Goal: Task Accomplishment & Management: Use online tool/utility

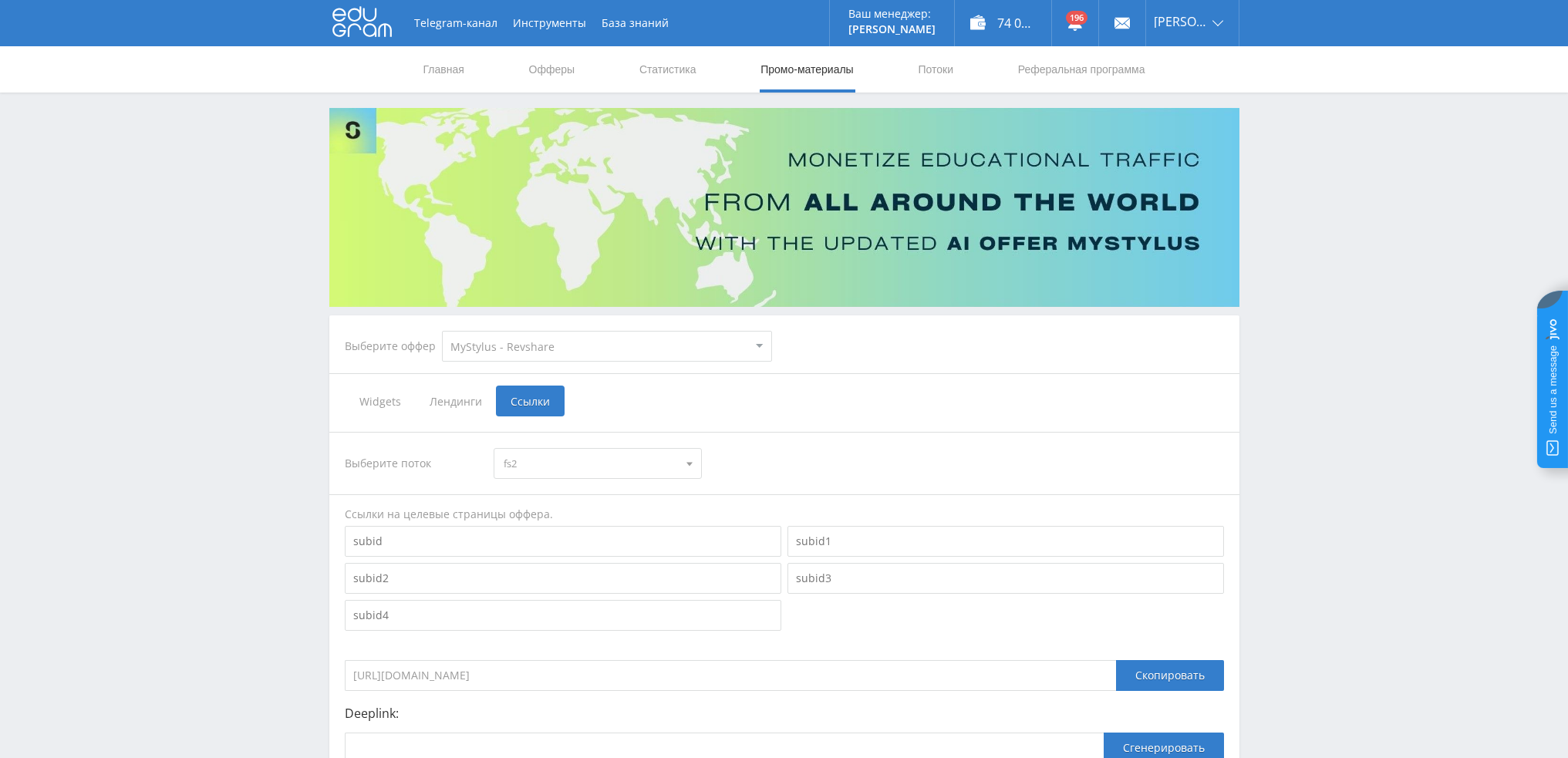
select select "341"
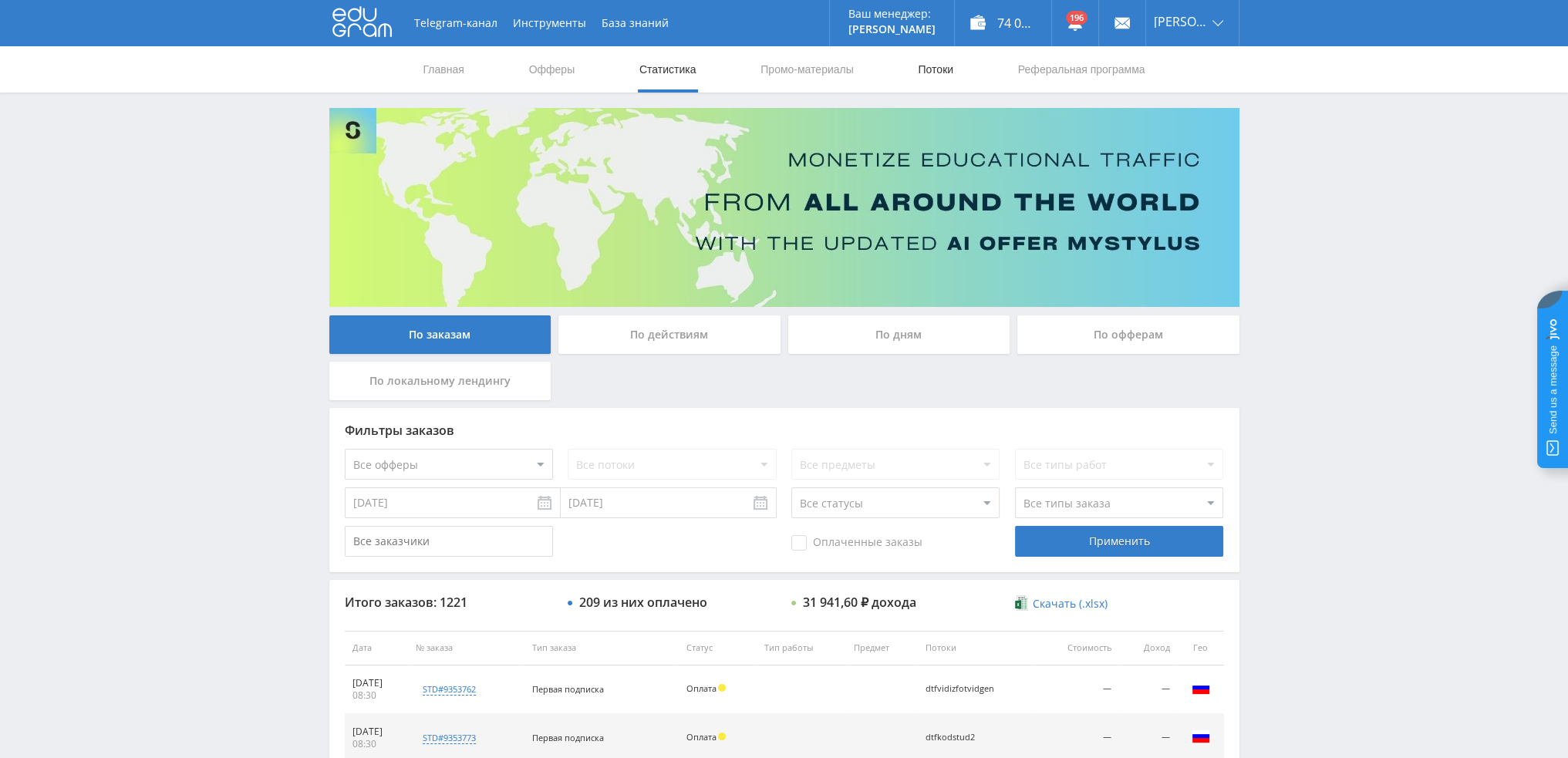
click at [917, 69] on link "Потоки" at bounding box center [935, 69] width 38 height 46
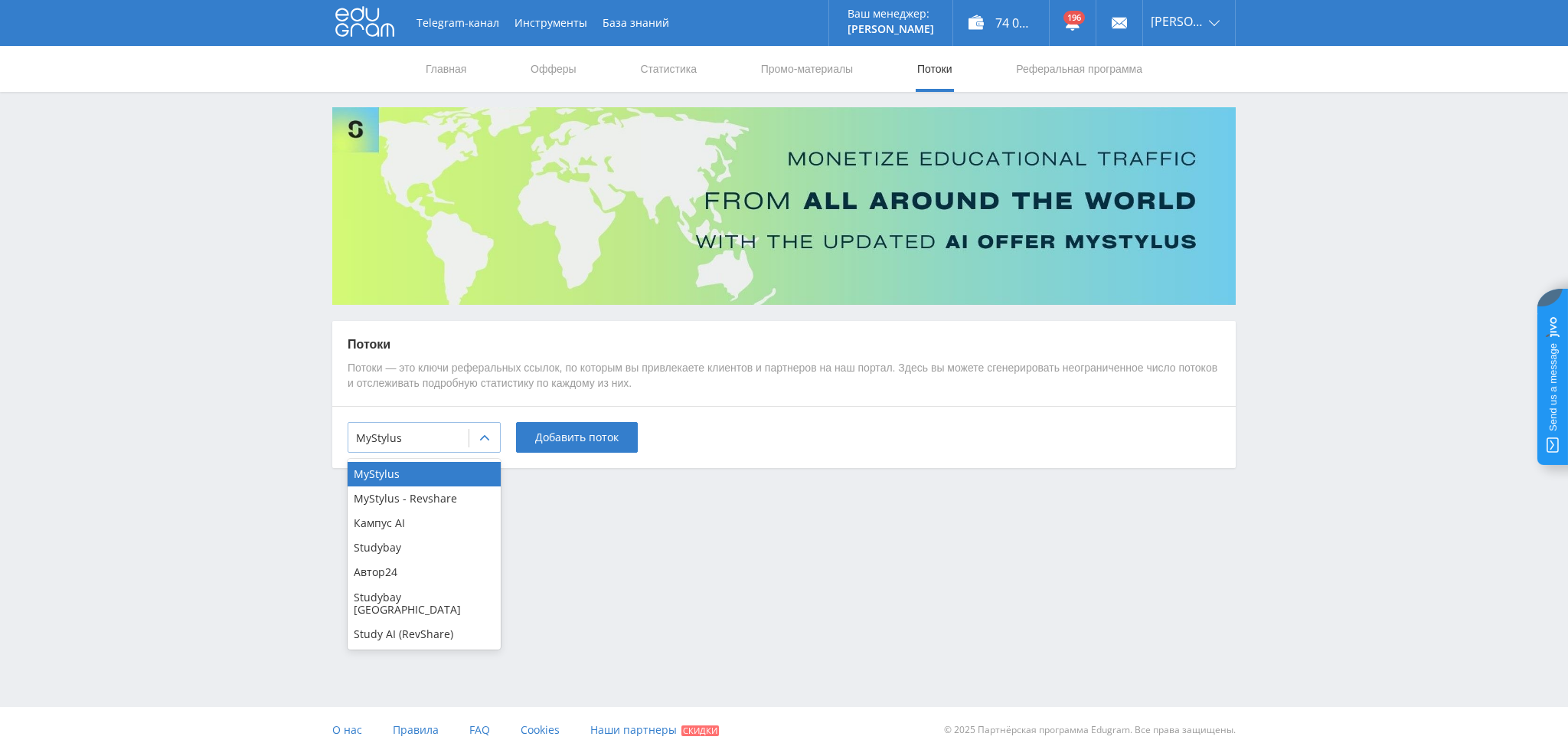
click at [462, 438] on div "MyStylus" at bounding box center [408, 437] width 120 height 21
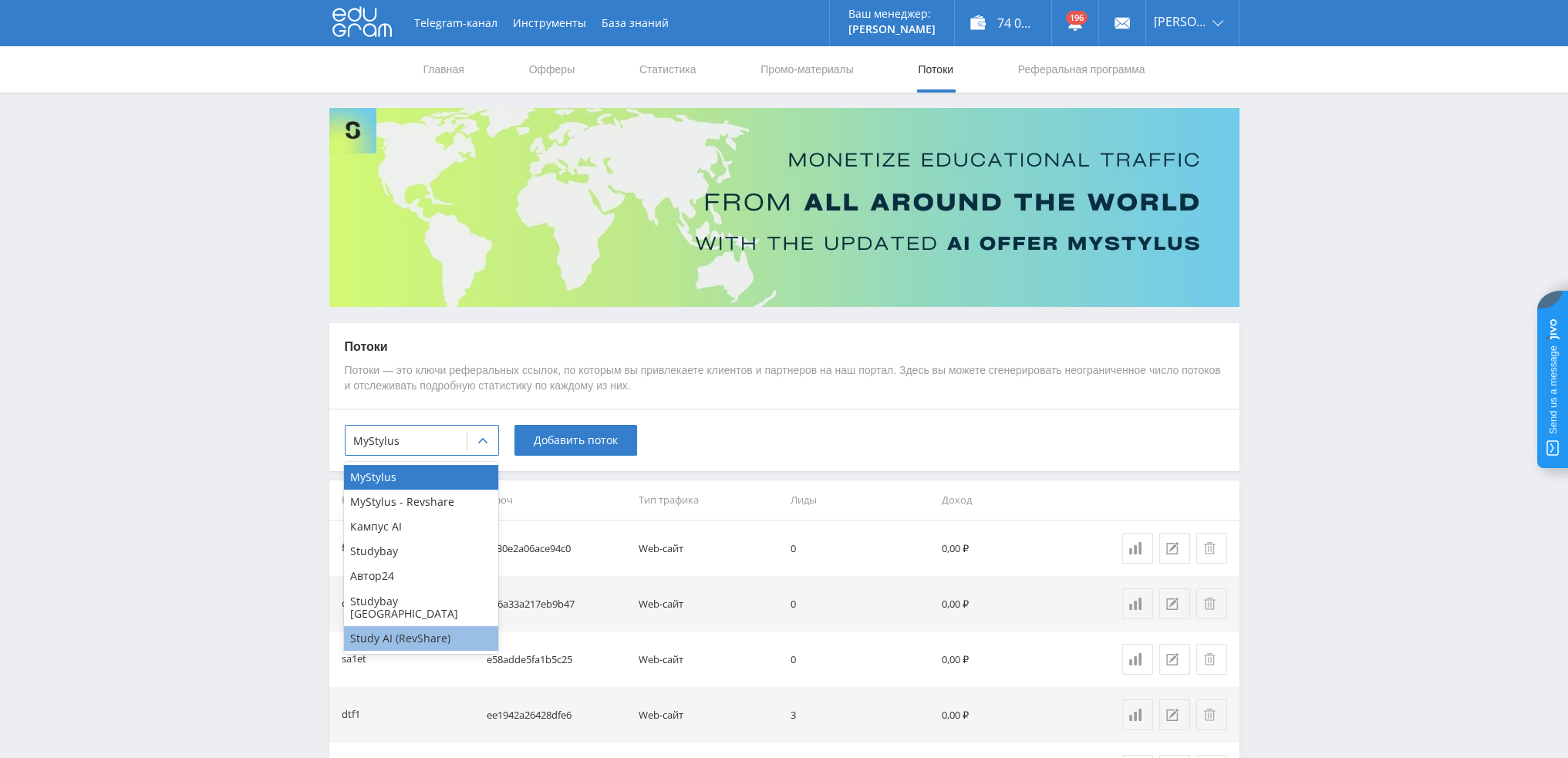
click at [410, 629] on div "Study AI (RevShare)" at bounding box center [421, 638] width 154 height 25
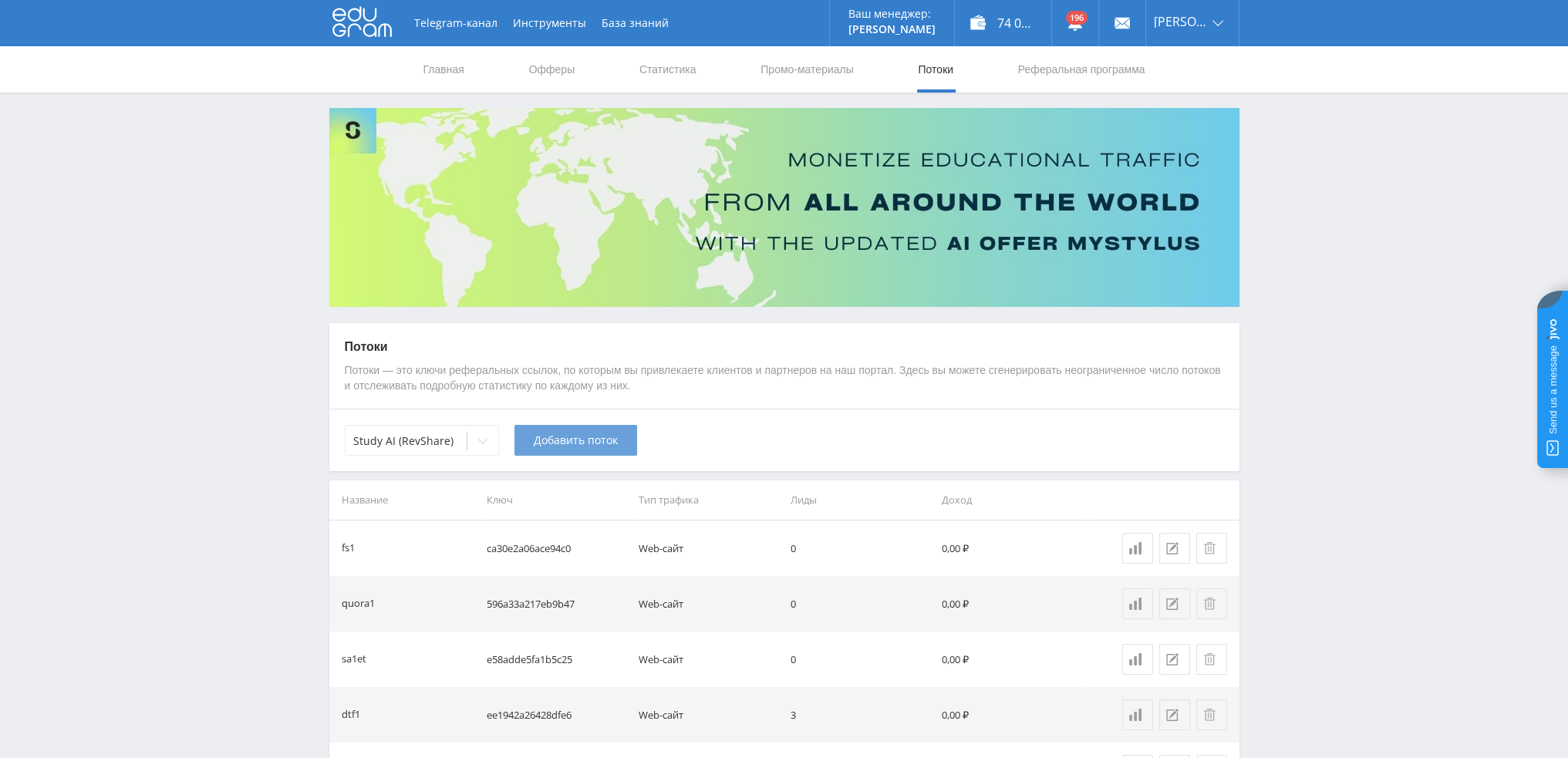
click at [546, 446] on span "Добавить поток" at bounding box center [575, 440] width 84 height 12
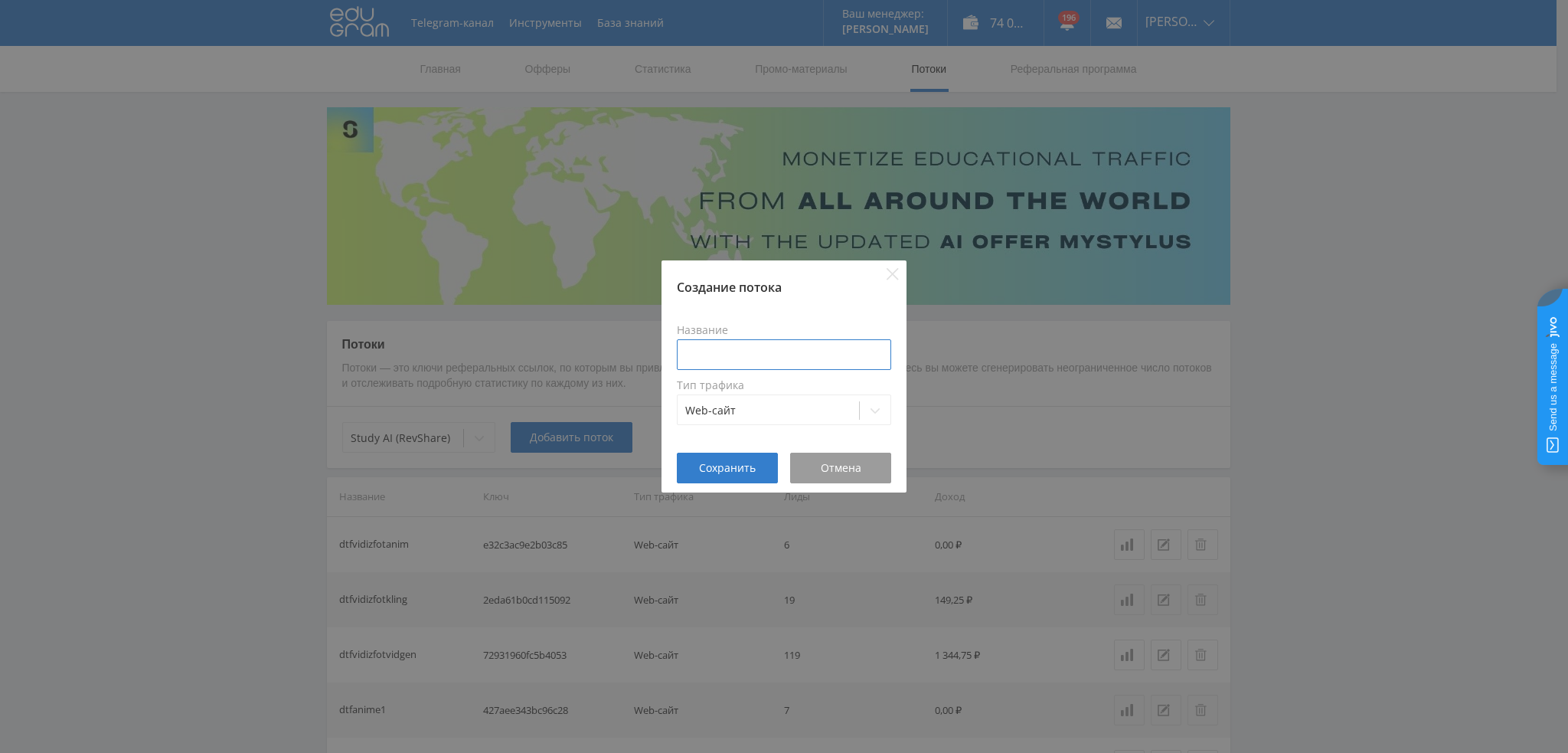
click at [729, 358] on input at bounding box center [783, 355] width 214 height 30
type input "Tenmass1"
click at [709, 466] on span "Сохранить" at bounding box center [726, 468] width 57 height 12
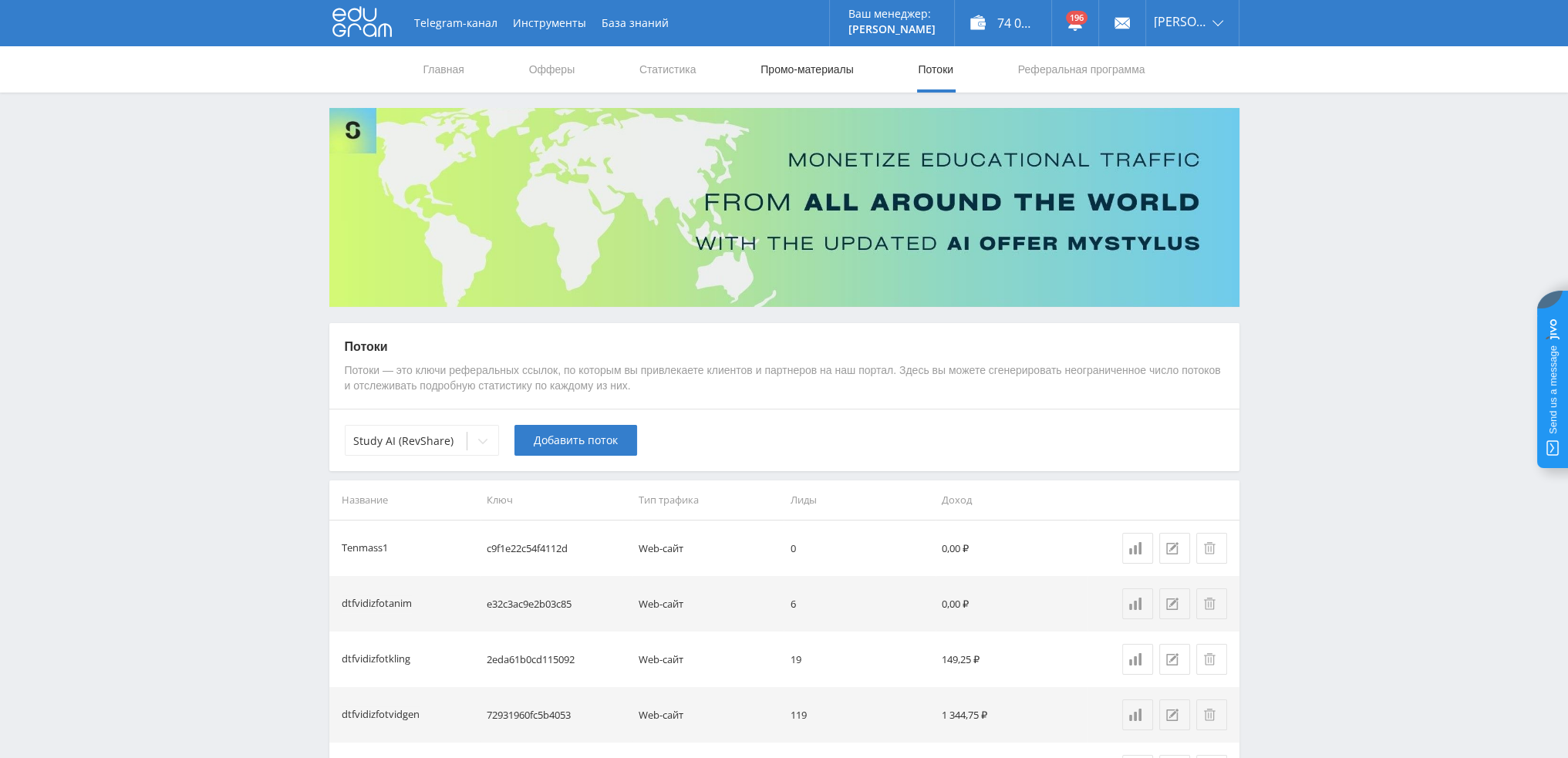
click at [828, 70] on link "Промо-материалы" at bounding box center [807, 69] width 95 height 46
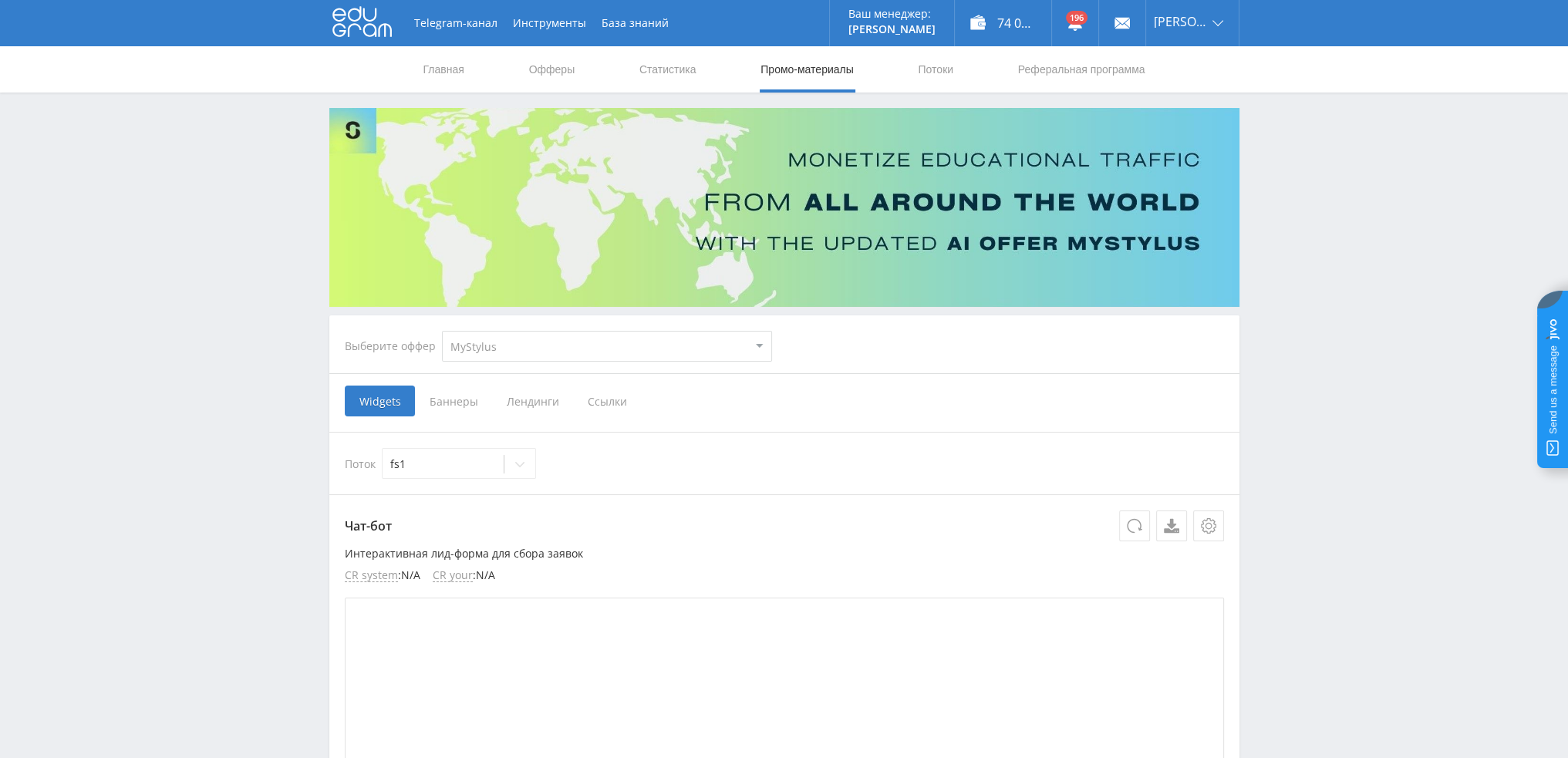
click at [507, 355] on select "MyStylus MyStylus - Revshare Кампус AI Studybay Автор24 Studybay [GEOGRAPHIC_DA…" at bounding box center [607, 346] width 330 height 31
select select "376"
click at [442, 330] on select "MyStylus MyStylus - Revshare Кампус AI Studybay Автор24 Studybay [GEOGRAPHIC_DA…" at bounding box center [607, 346] width 330 height 31
select select "376"
click at [466, 403] on span "Ссылки" at bounding box center [449, 401] width 69 height 31
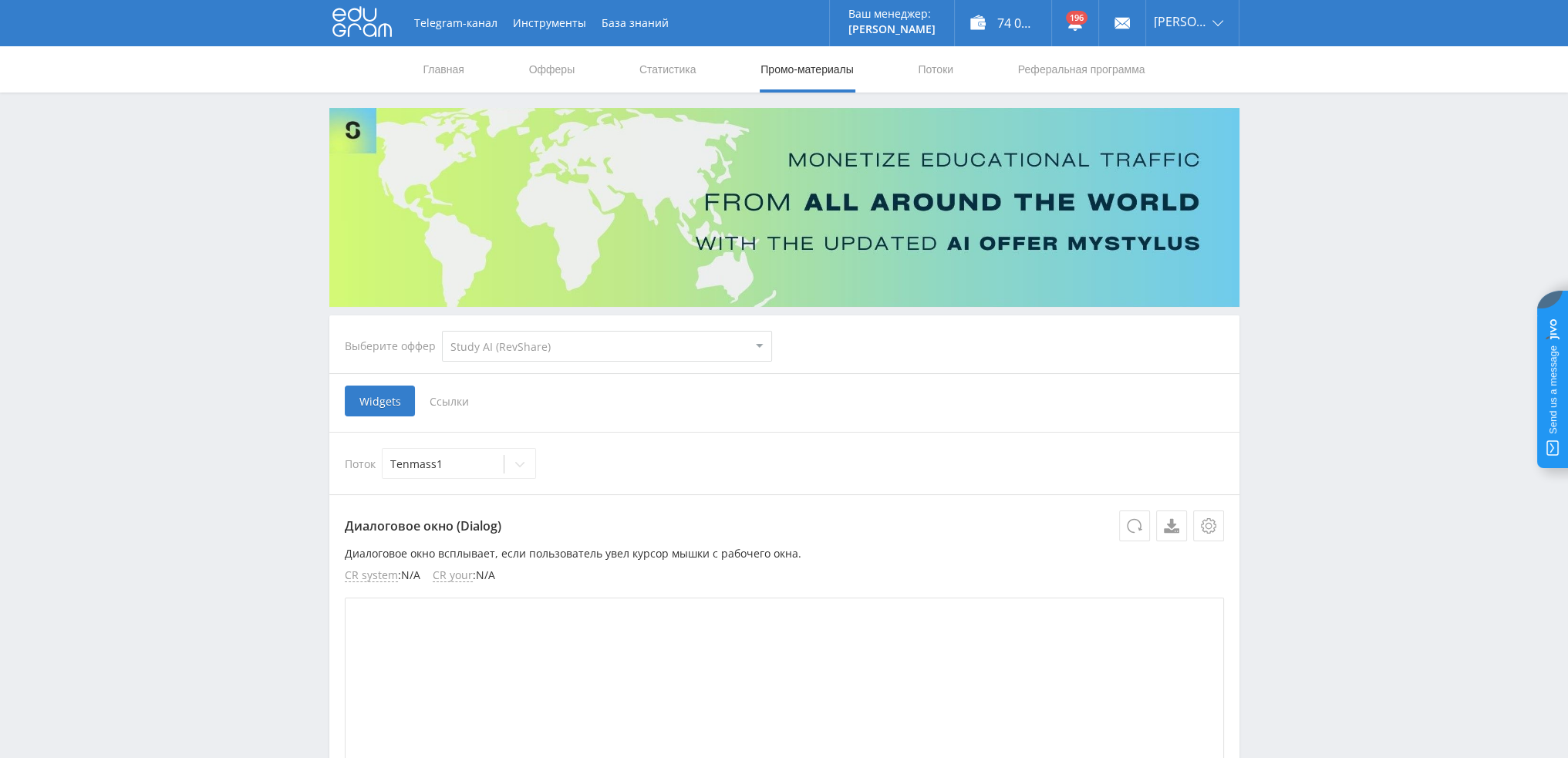
click at [0, 0] on input "Ссылки" at bounding box center [0, 0] width 0 height 0
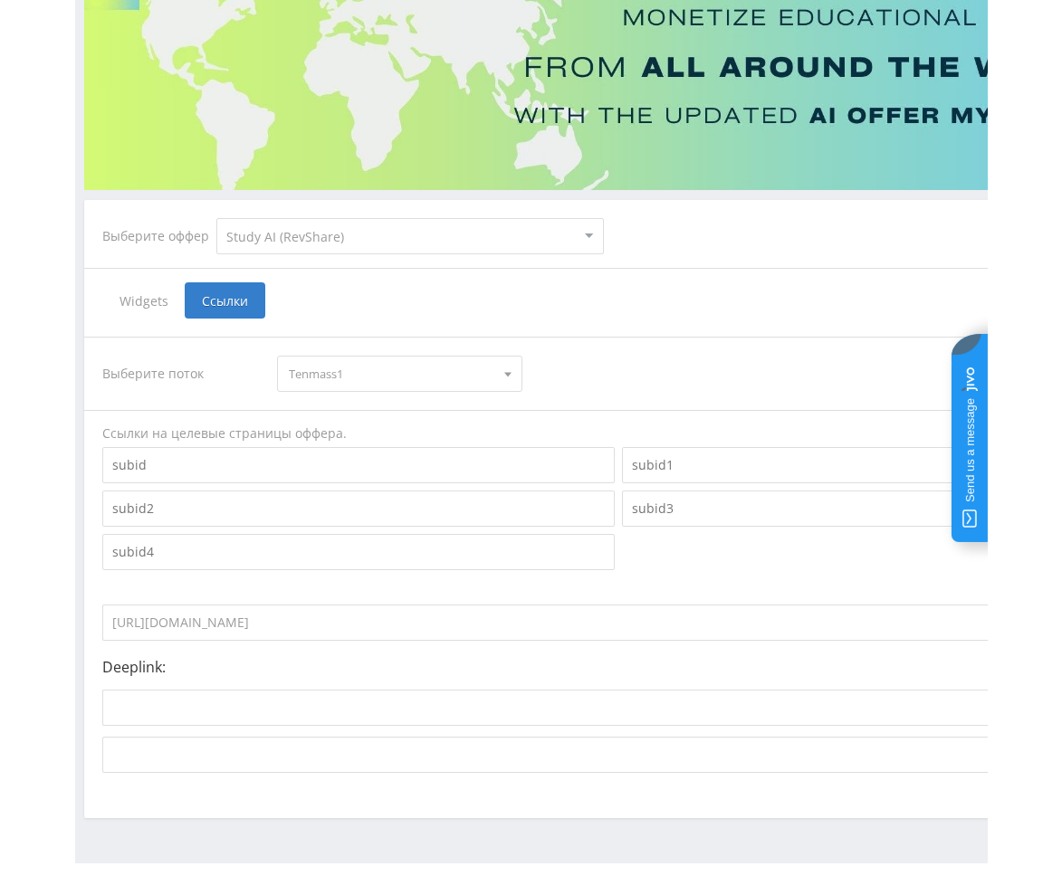
scroll to position [211, 0]
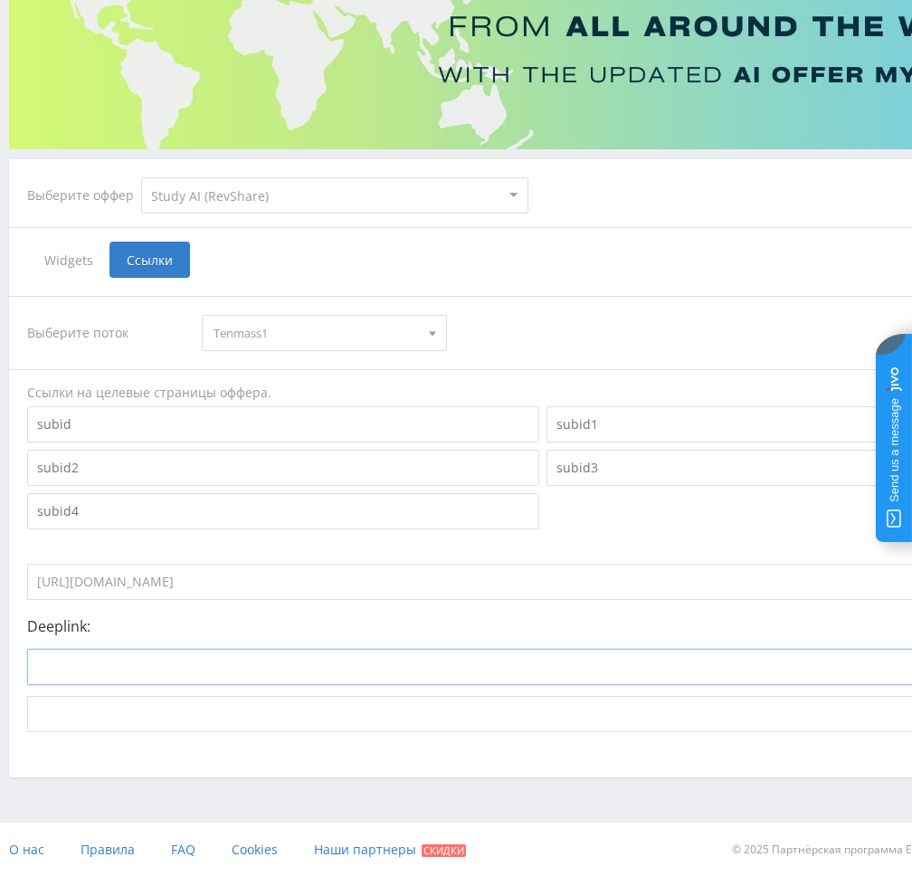
click at [243, 668] on input at bounding box center [472, 667] width 891 height 36
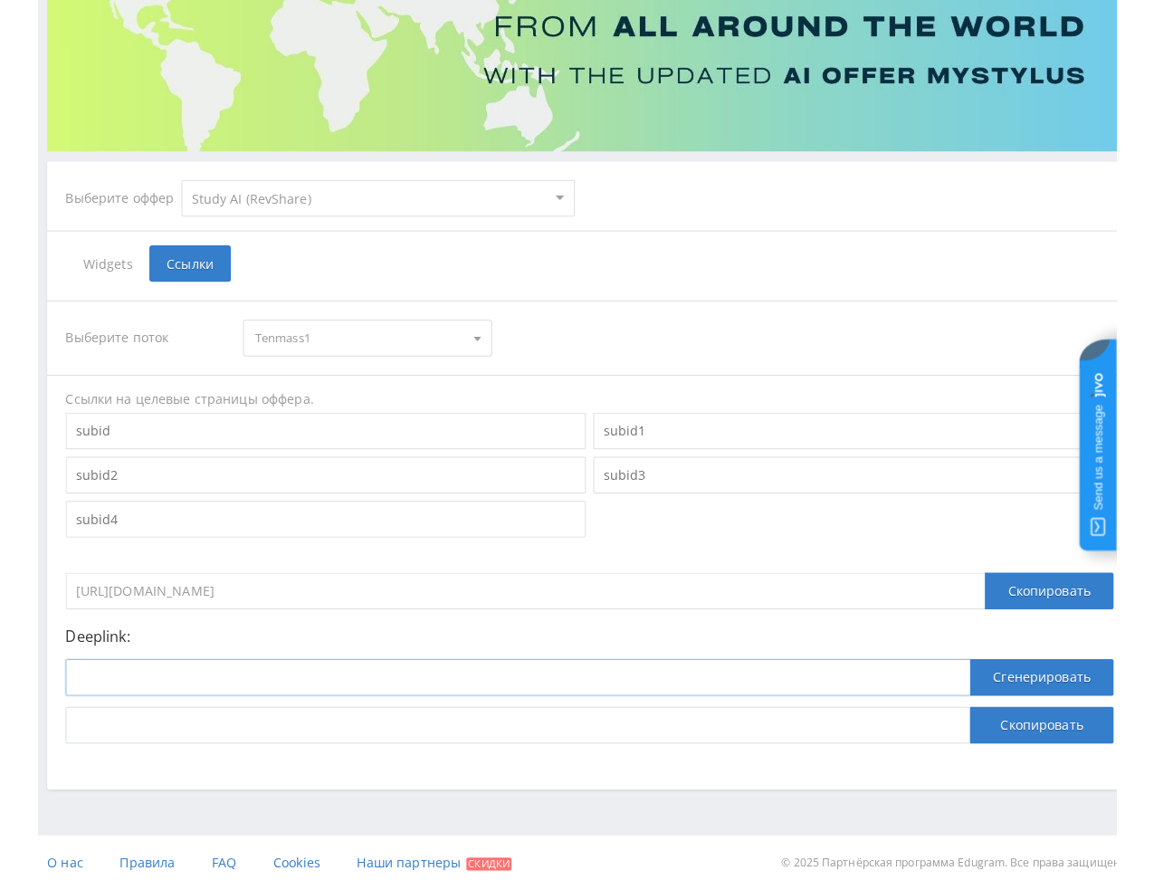
scroll to position [197, 0]
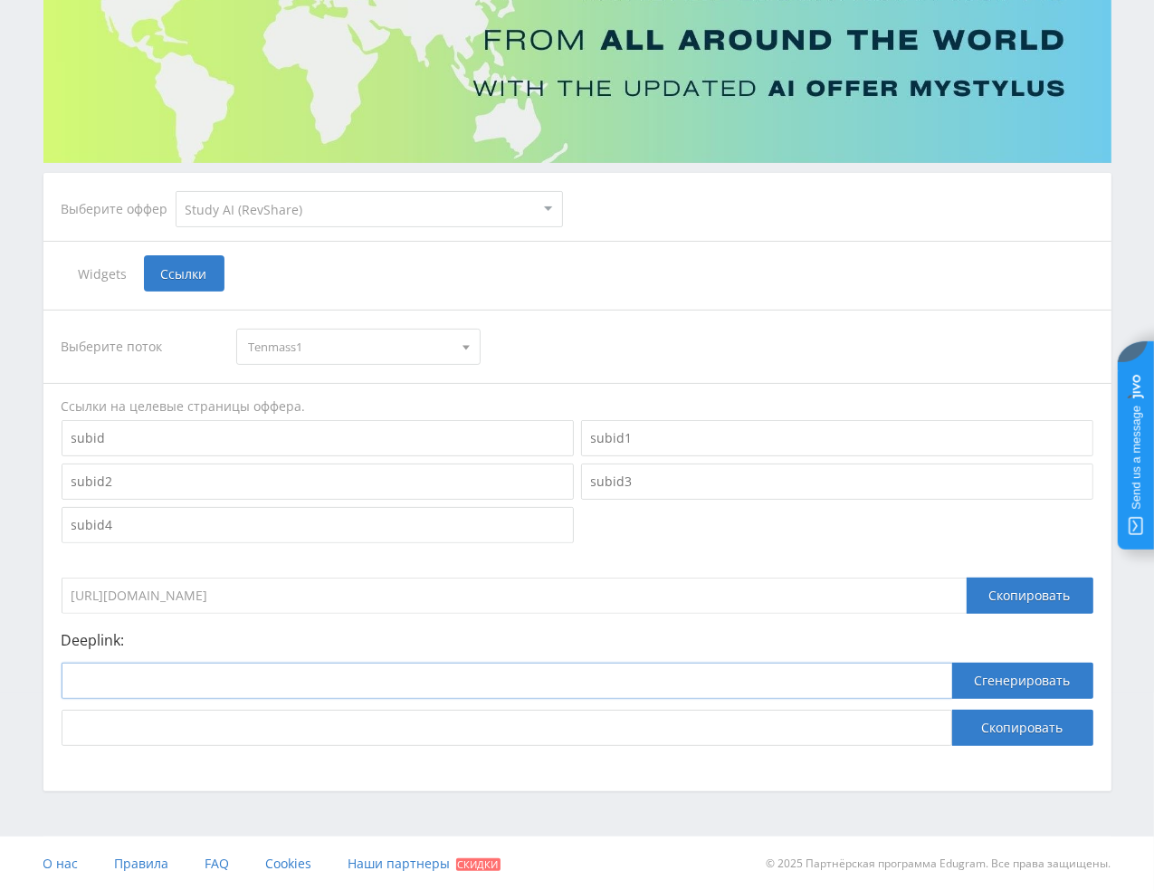
paste input "https://study24.ai/chat/midjourney_toe_bot это нейросеть midjourney"
type input "https://study24.ai/chat/midjourney_toe_bot это нейросеть midjourney"
click at [1063, 687] on button "Сгенерировать" at bounding box center [1022, 680] width 141 height 36
click at [1043, 726] on button "Скопировать" at bounding box center [1022, 728] width 141 height 36
click at [282, 690] on input "https://study24.ai/chat/midjourney_toe_bot это нейросеть midjourney" at bounding box center [507, 680] width 891 height 36
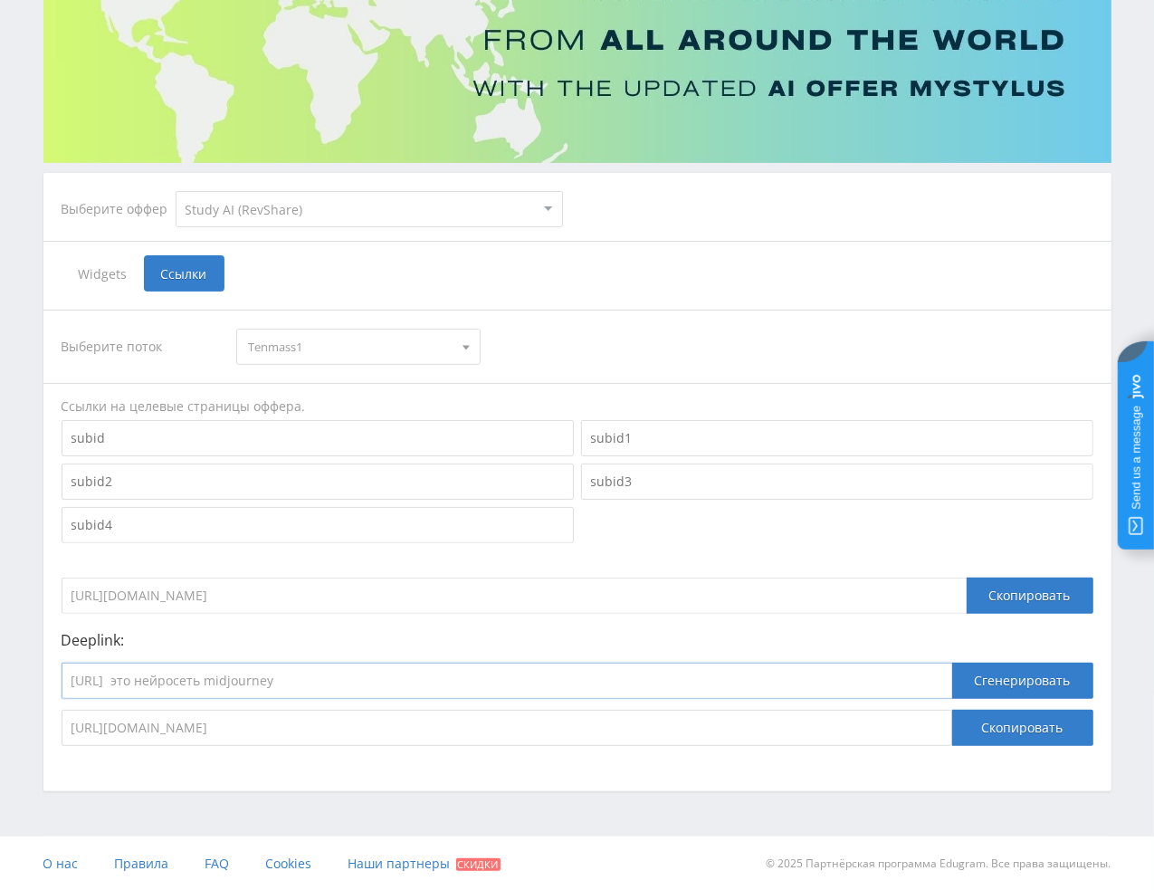
paste input "https://study24.ai/chat/higgsfield_soul это нейросеть higgsfield soul"
drag, startPoint x: 467, startPoint y: 681, endPoint x: 353, endPoint y: 712, distance: 118.1
click at [305, 686] on input "https://study24.ai/chat/higgsfield_soul это нейросеть higgsfield soul" at bounding box center [507, 680] width 891 height 36
type input "https://study24.ai/chat/higgsfield_soul"
click at [1011, 680] on button "Сгенерировать" at bounding box center [1022, 680] width 141 height 36
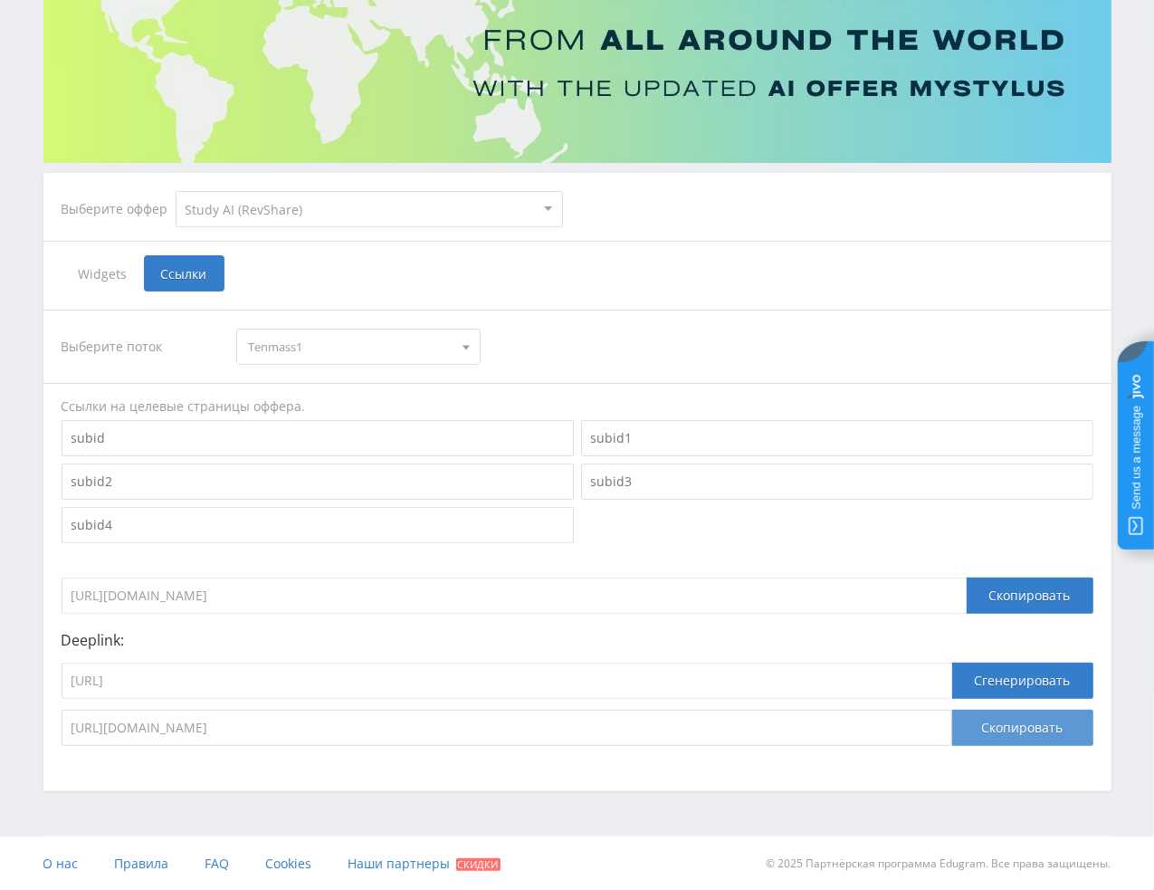
click at [1019, 733] on button "Скопировать" at bounding box center [1022, 728] width 141 height 36
click at [200, 685] on input "https://study24.ai/chat/higgsfield_soul" at bounding box center [507, 680] width 891 height 36
paste input "https://study24.ai/chat/midjourney_toe_bot это нейросеть midjourney"
drag, startPoint x: 518, startPoint y: 676, endPoint x: 337, endPoint y: 682, distance: 181.1
click at [337, 682] on input "https://study24.ai/chat/midjourney_toe_bot это нейросеть midjourney" at bounding box center [507, 680] width 891 height 36
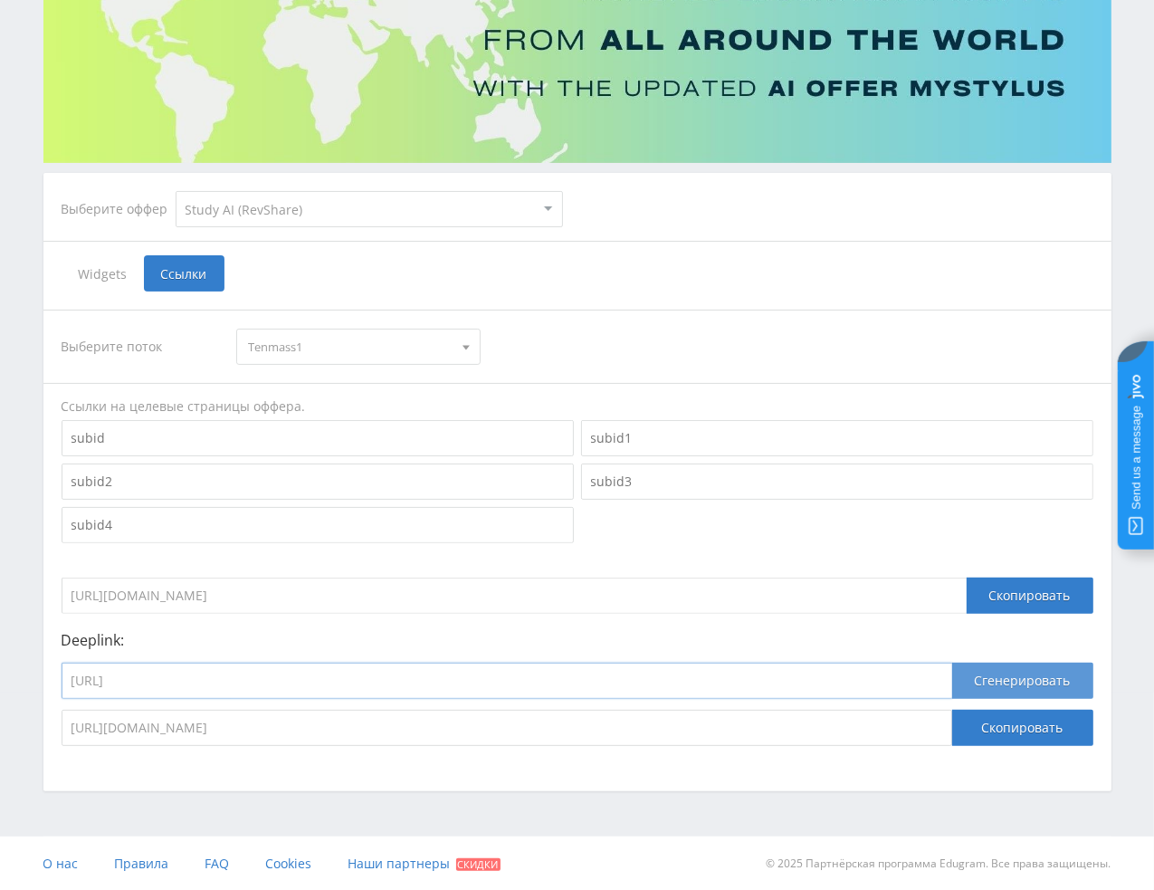
type input "https://study24.ai/chat/midjourney_toe_bot"
click at [1025, 683] on button "Сгенерировать" at bounding box center [1022, 680] width 141 height 36
click at [1032, 729] on button "Скопировать" at bounding box center [1022, 728] width 141 height 36
click at [310, 674] on input "https://study24.ai/chat/midjourney_toe_bot" at bounding box center [507, 680] width 891 height 36
paste input "https://study24.ai/chat/open_ai_image_bot это open_ai"
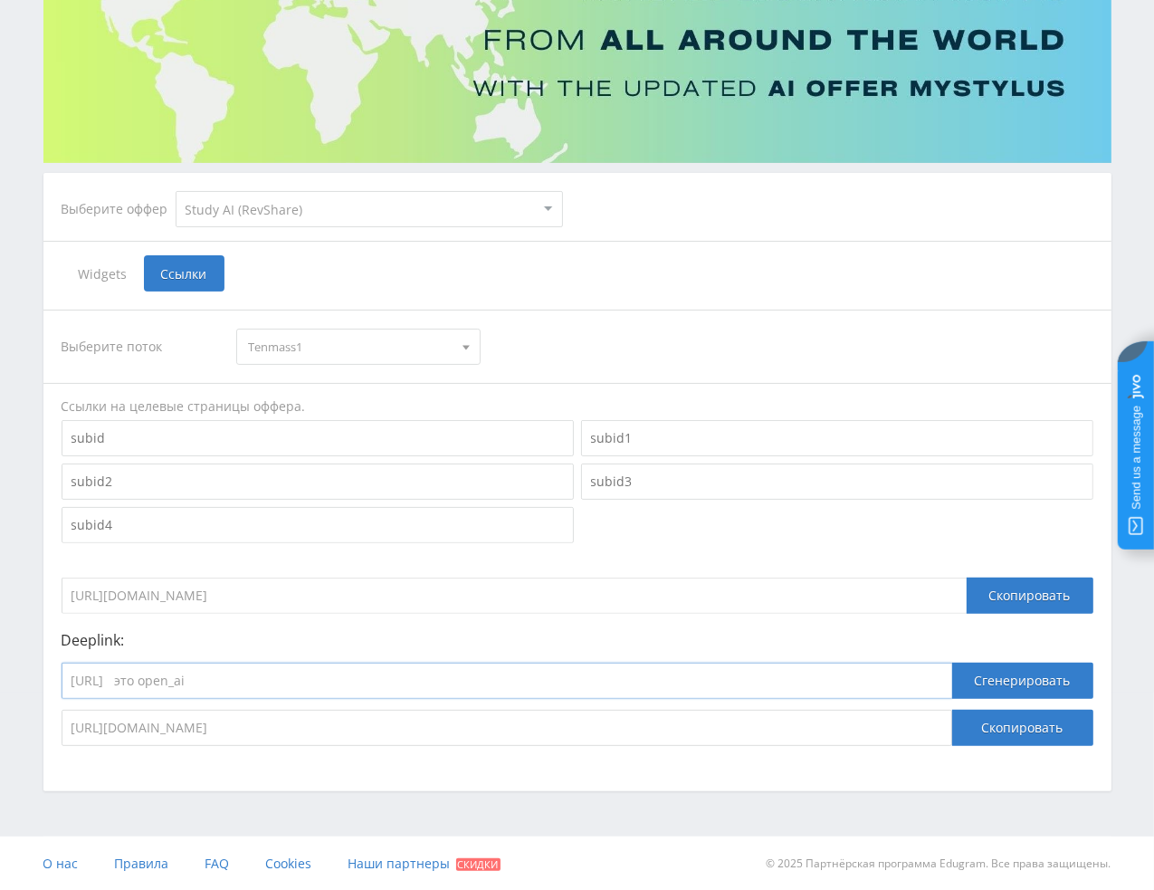
drag, startPoint x: 420, startPoint y: 680, endPoint x: 337, endPoint y: 694, distance: 84.5
click at [338, 692] on input "https://study24.ai/chat/open_ai_image_bot это open_ai" at bounding box center [507, 680] width 891 height 36
type input "https://study24.ai/chat/open_ai_image_bot"
click at [1057, 691] on button "Сгенерировать" at bounding box center [1022, 680] width 141 height 36
click at [1042, 720] on button "Скопировать" at bounding box center [1022, 728] width 141 height 36
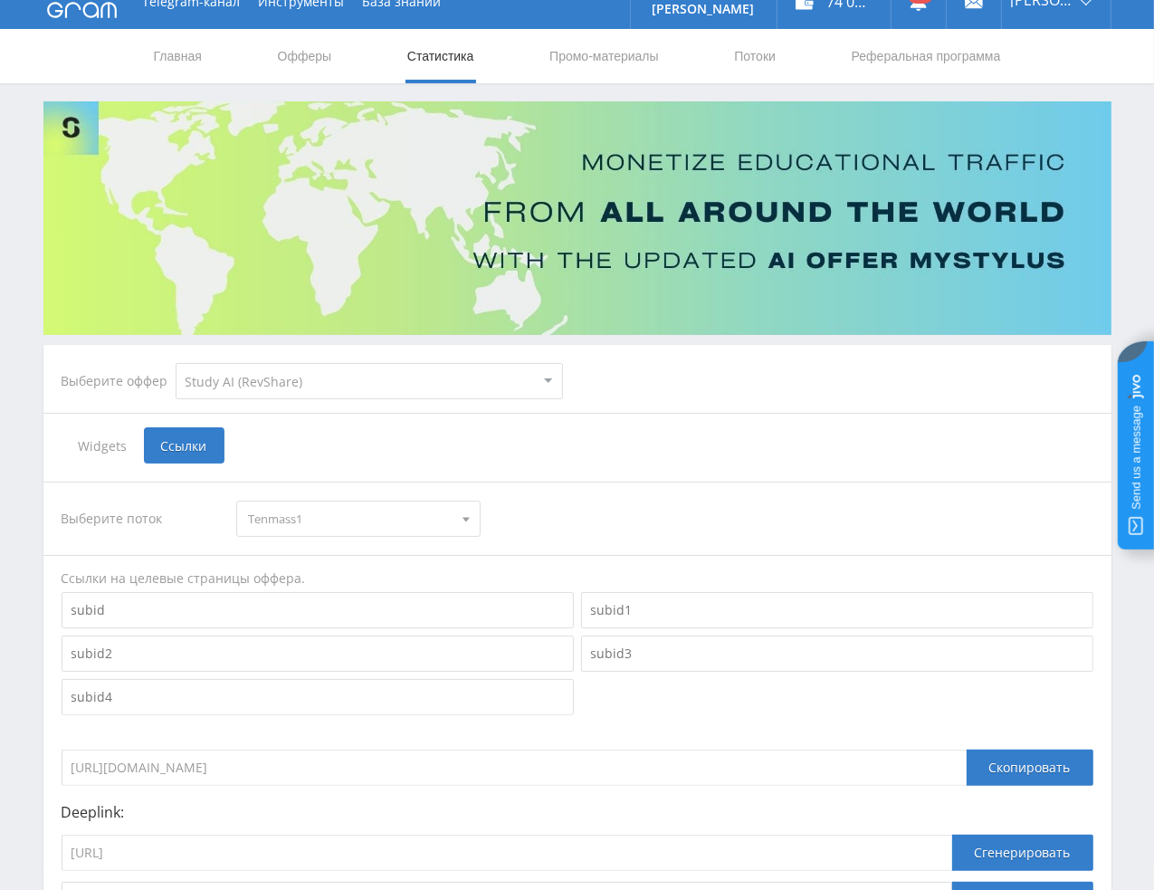
scroll to position [0, 0]
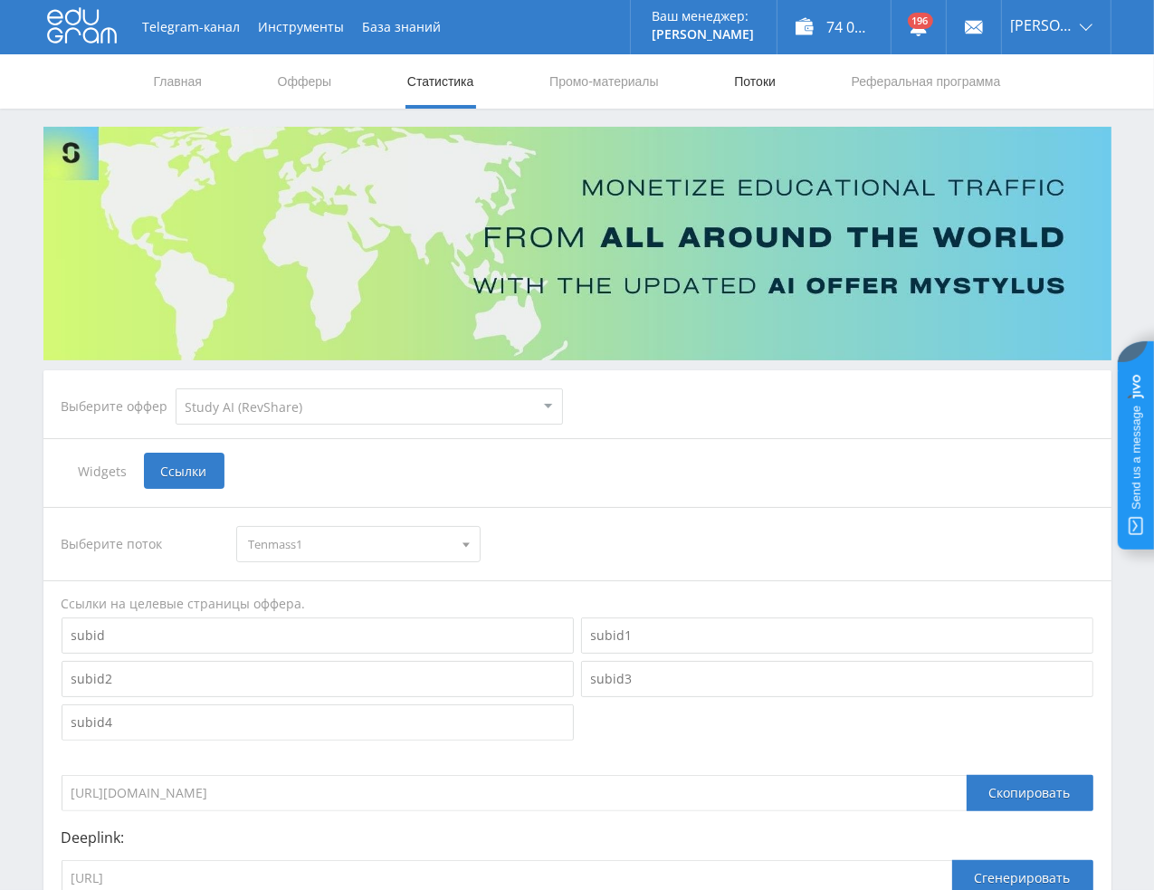
click at [764, 78] on link "Потоки" at bounding box center [754, 81] width 45 height 54
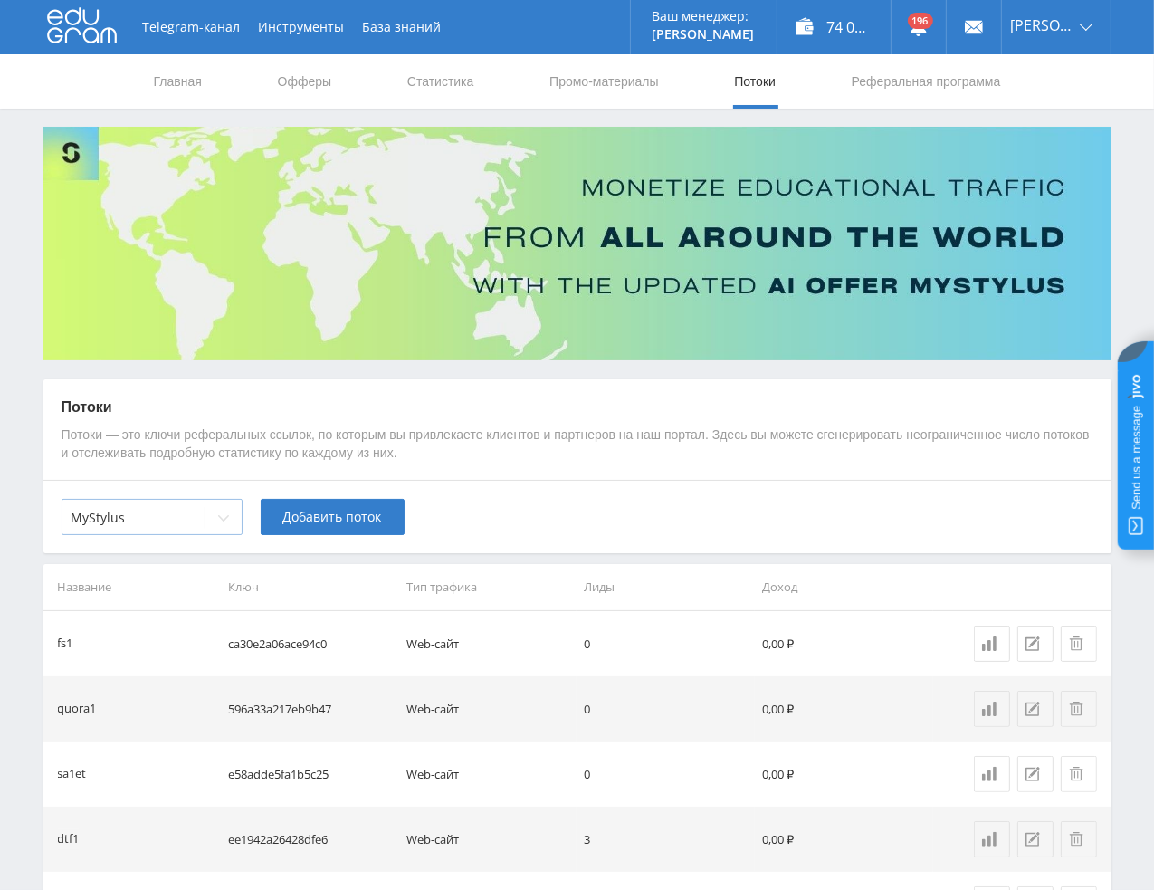
click at [194, 517] on div at bounding box center [133, 518] width 124 height 18
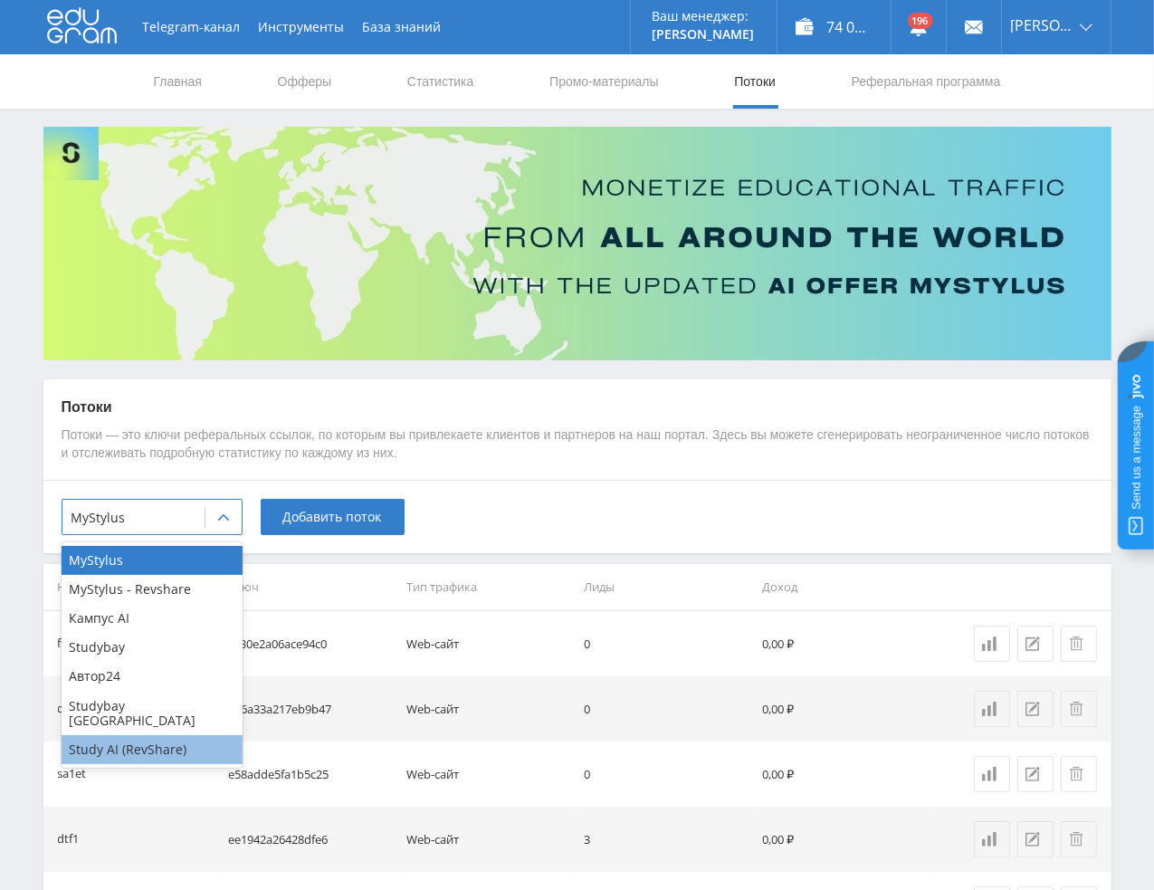
click at [174, 735] on div "Study AI (RevShare)" at bounding box center [152, 749] width 181 height 29
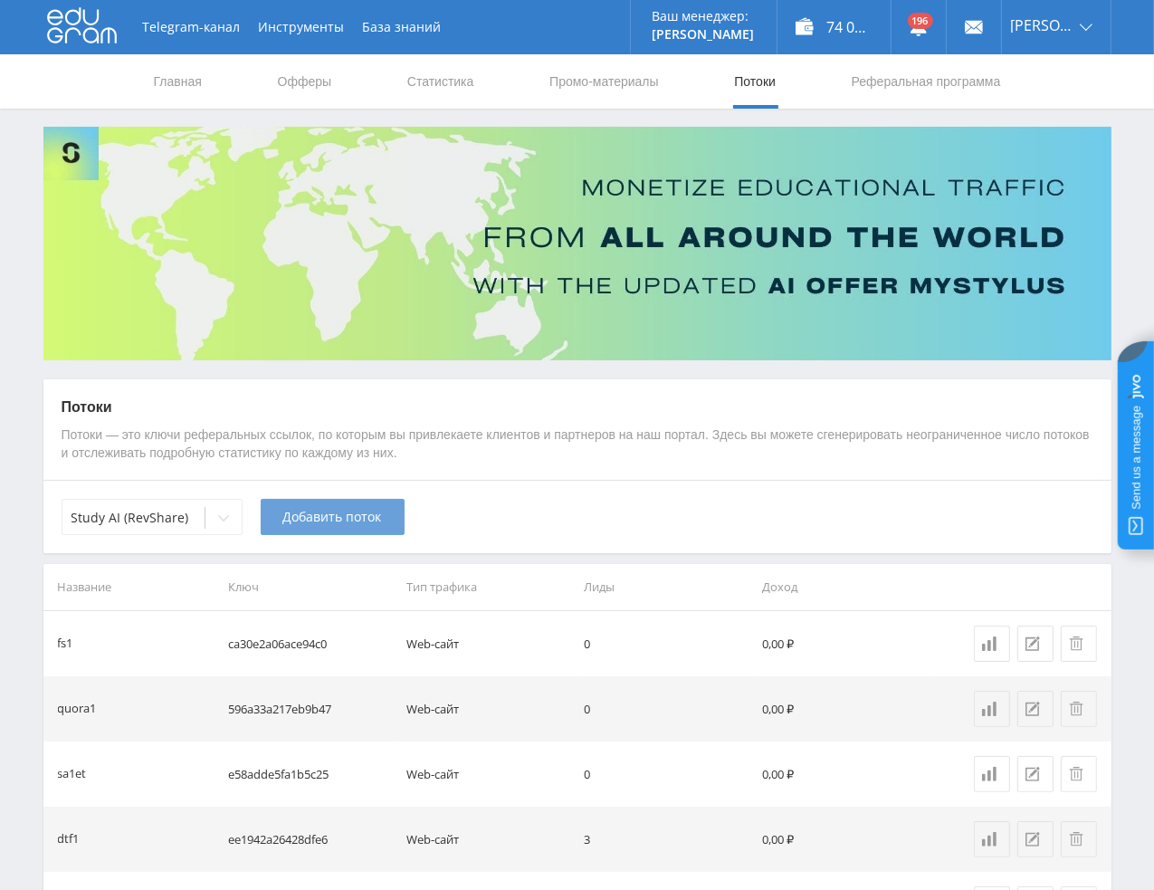
click at [319, 528] on button "Добавить поток" at bounding box center [333, 517] width 144 height 36
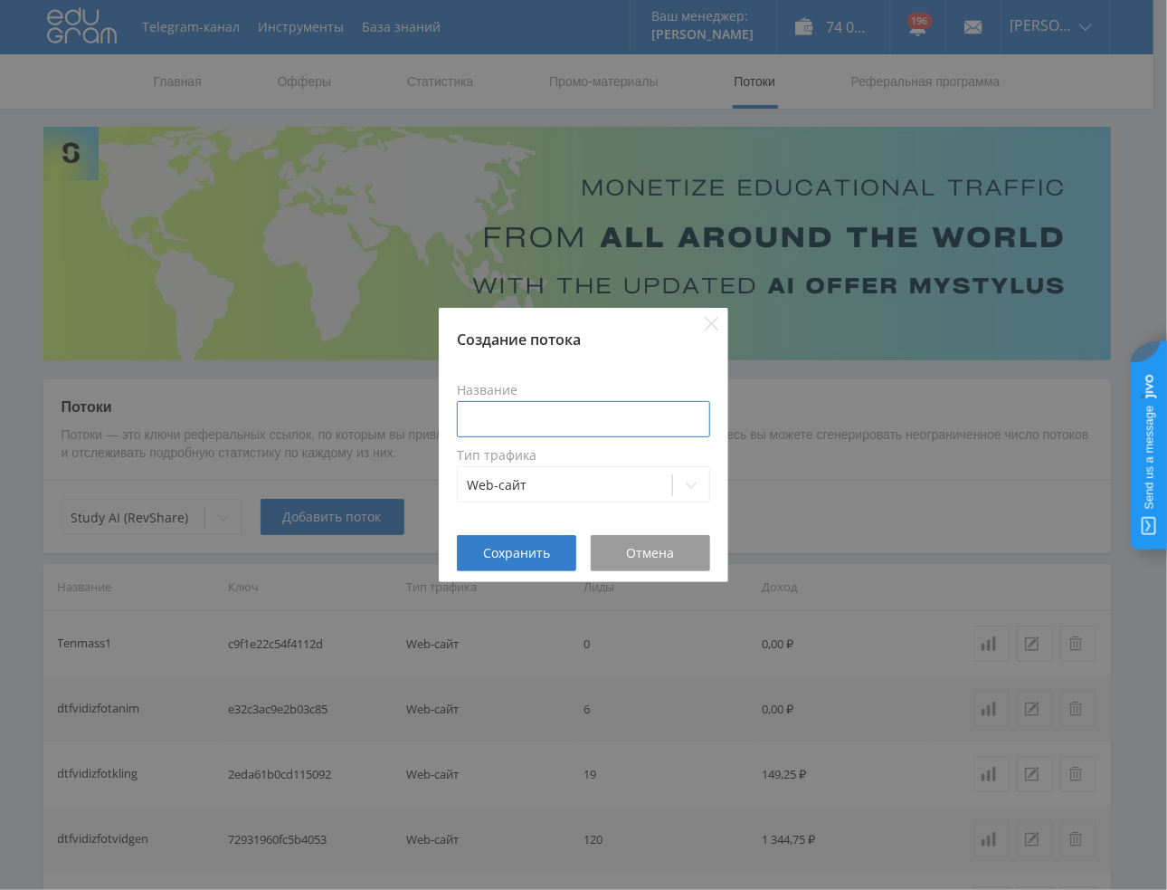
drag, startPoint x: 540, startPoint y: 401, endPoint x: 547, endPoint y: 420, distance: 20.0
click at [540, 402] on input at bounding box center [583, 419] width 253 height 36
type input "tenmassklip1"
click at [531, 546] on span "Сохранить" at bounding box center [516, 553] width 67 height 14
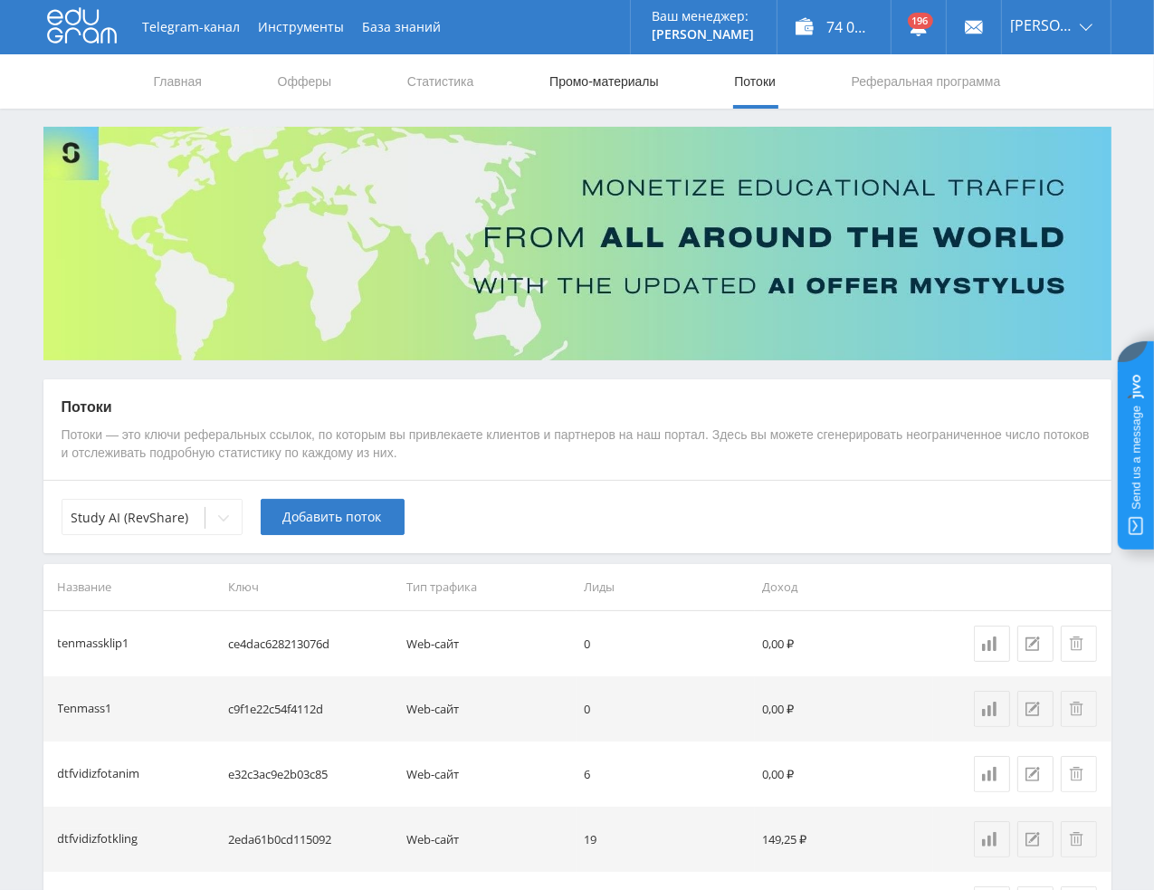
click at [599, 84] on link "Промо-материалы" at bounding box center [604, 81] width 112 height 54
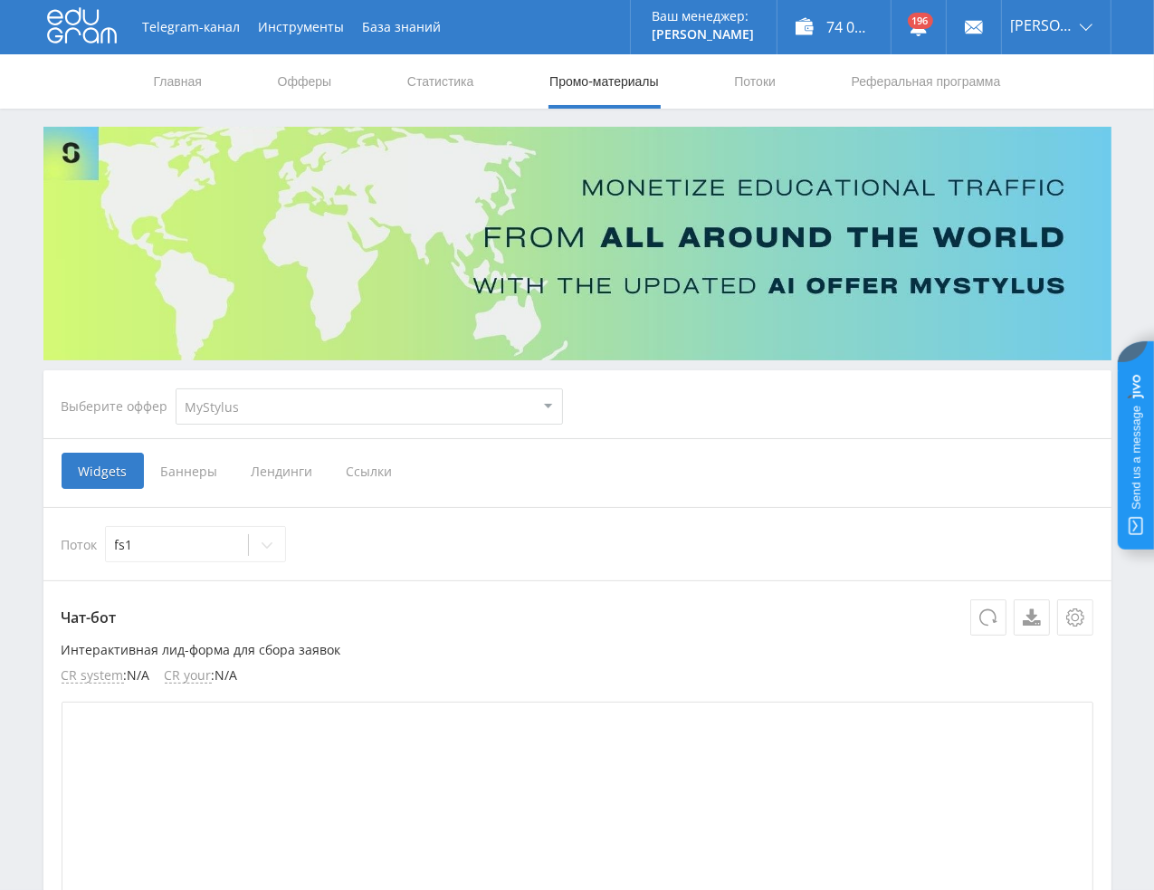
click at [360, 423] on select "MyStylus MyStylus - Revshare Кампус AI Studybay Автор24 Studybay [GEOGRAPHIC_DA…" at bounding box center [369, 406] width 387 height 36
select select "376"
click at [176, 388] on select "MyStylus MyStylus - Revshare Кампус AI Studybay Автор24 Studybay [GEOGRAPHIC_DA…" at bounding box center [369, 406] width 387 height 36
select select "376"
click at [199, 474] on span "Ссылки" at bounding box center [184, 471] width 81 height 36
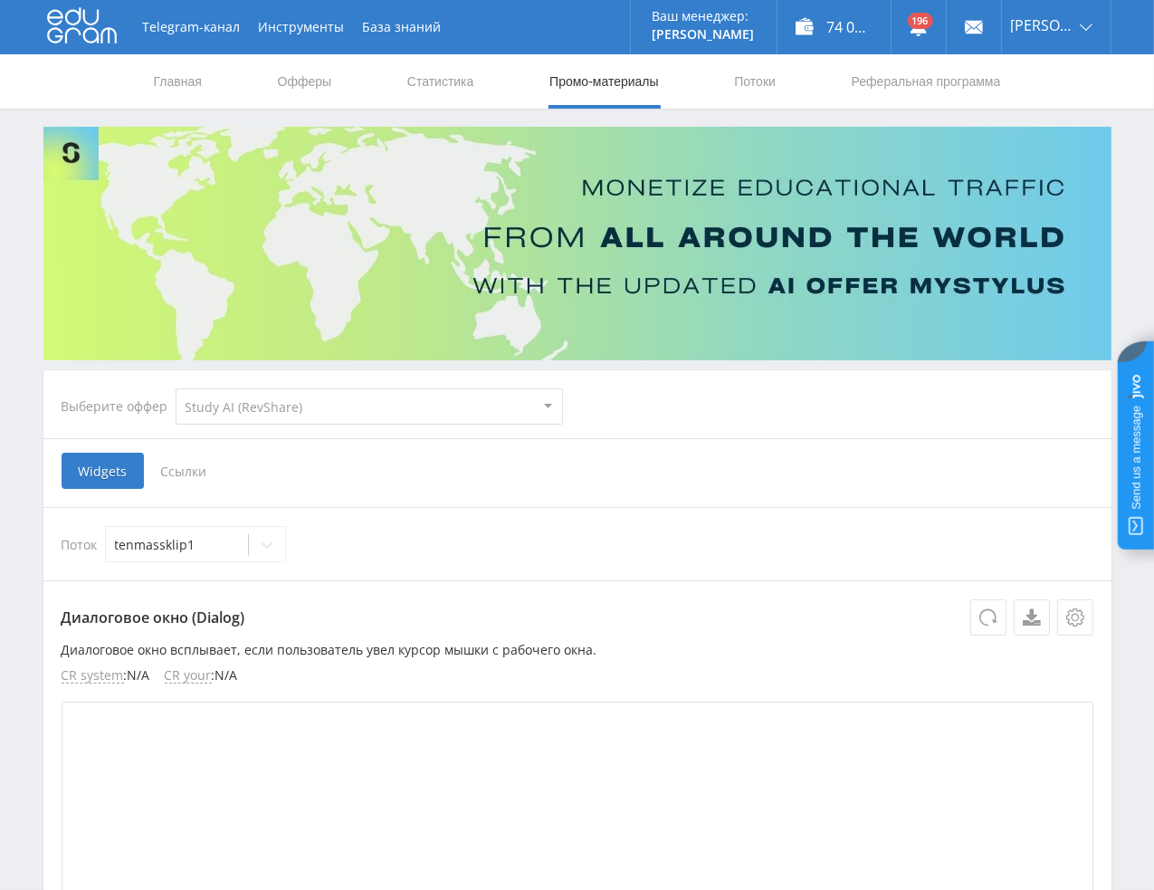
click at [0, 0] on input "Ссылки" at bounding box center [0, 0] width 0 height 0
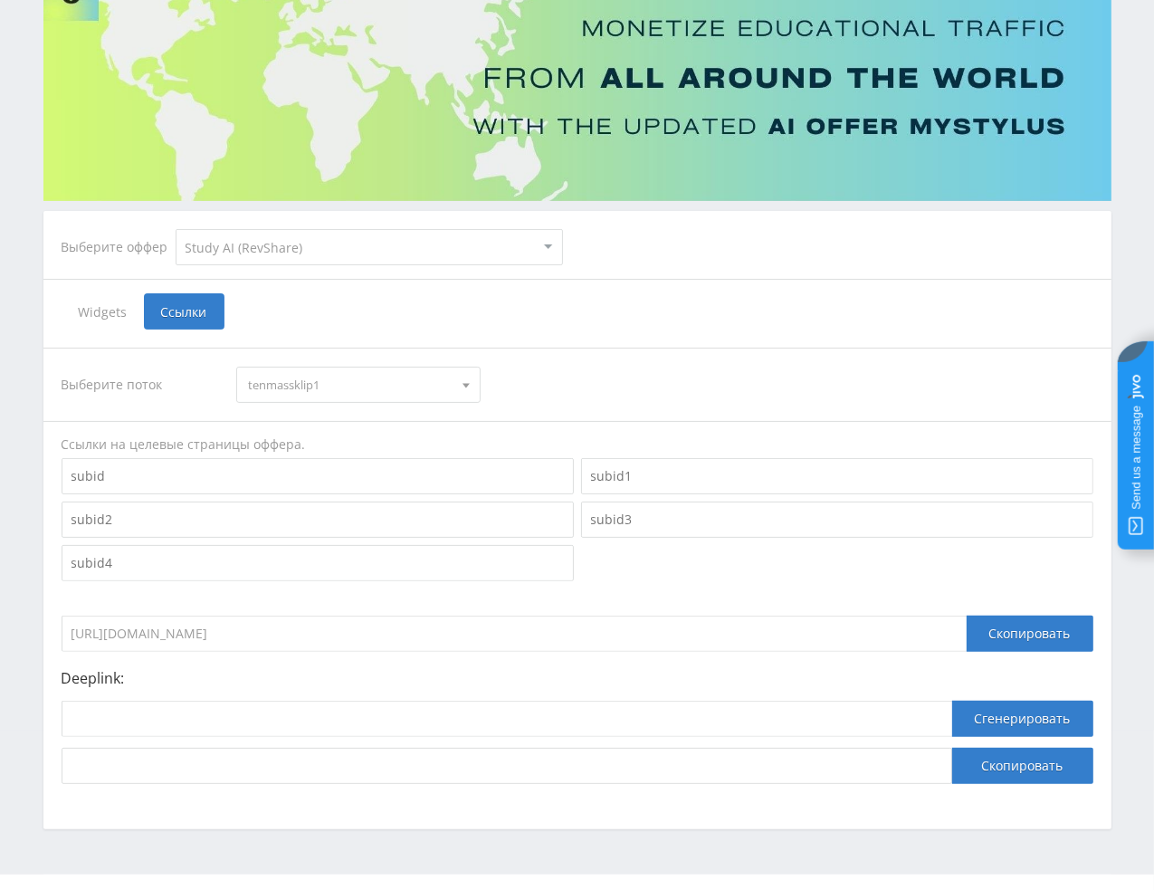
scroll to position [197, 0]
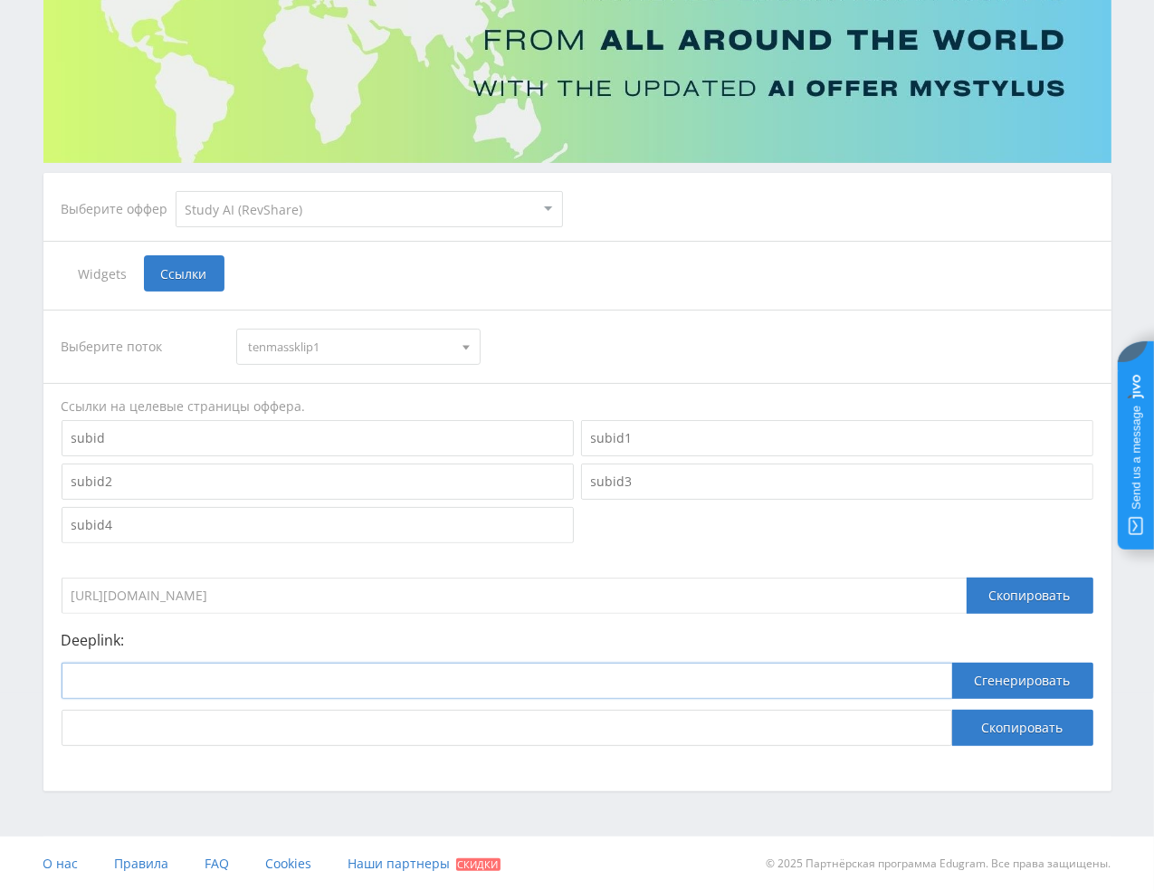
click at [313, 680] on input at bounding box center [507, 680] width 891 height 36
paste input "https://study24.ai/chat/videogen"
type input "https://study24.ai/chat/videogen"
click at [1026, 684] on button "Сгенерировать" at bounding box center [1022, 680] width 141 height 36
click at [1009, 734] on button "Скопировать" at bounding box center [1022, 728] width 141 height 36
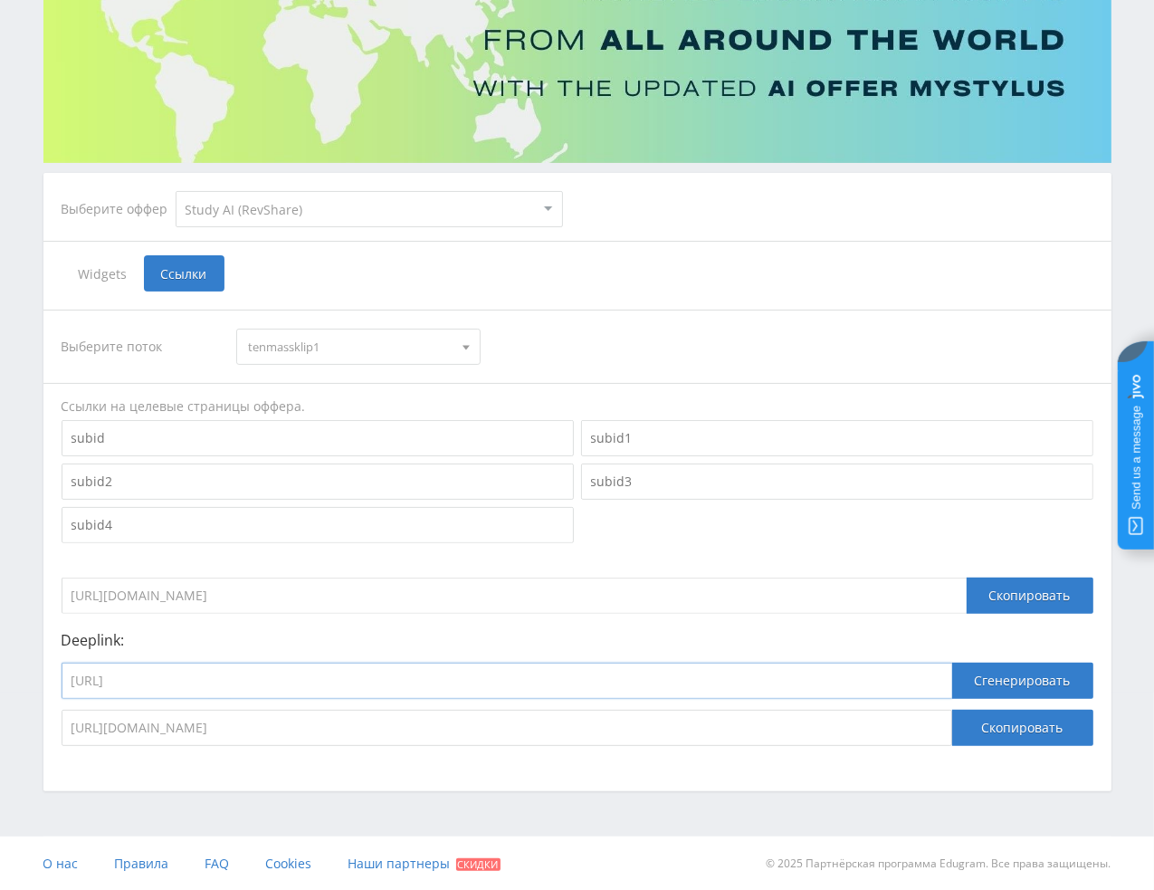
click at [286, 676] on input "https://study24.ai/chat/videogen" at bounding box center [507, 680] width 891 height 36
paste input "kling_2_1_master"
type input "https://study24.ai/chat/kling_2_1_master"
click at [1019, 729] on button "Скопировать" at bounding box center [1022, 728] width 141 height 36
click at [1009, 676] on button "Сгенерировать" at bounding box center [1022, 680] width 141 height 36
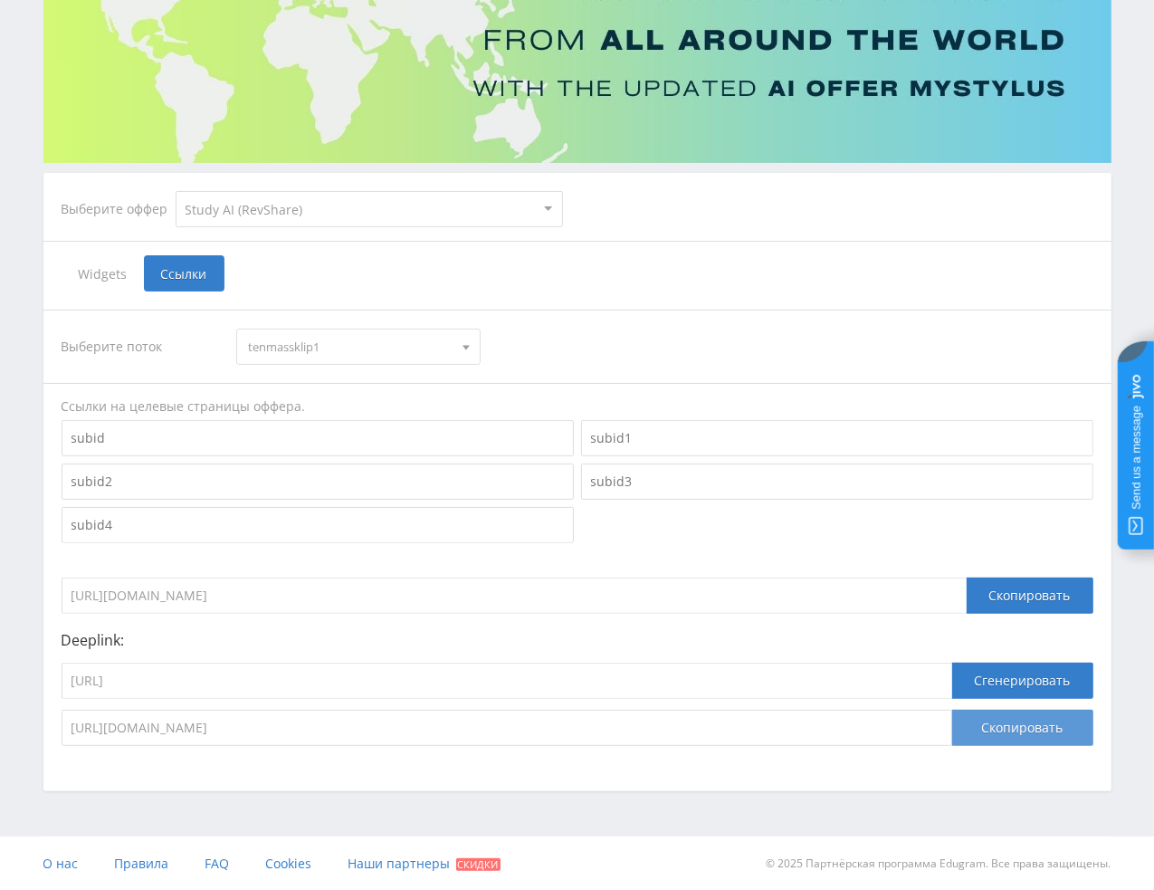
click at [1006, 729] on button "Скопировать" at bounding box center [1022, 728] width 141 height 36
click at [453, 671] on input "https://study24.ai/chat/kling_2_1_master" at bounding box center [507, 680] width 891 height 36
paste input "google_veo3"
type input "https://study24.ai/chat/google_veo3"
click at [969, 687] on button "Сгенерировать" at bounding box center [1022, 680] width 141 height 36
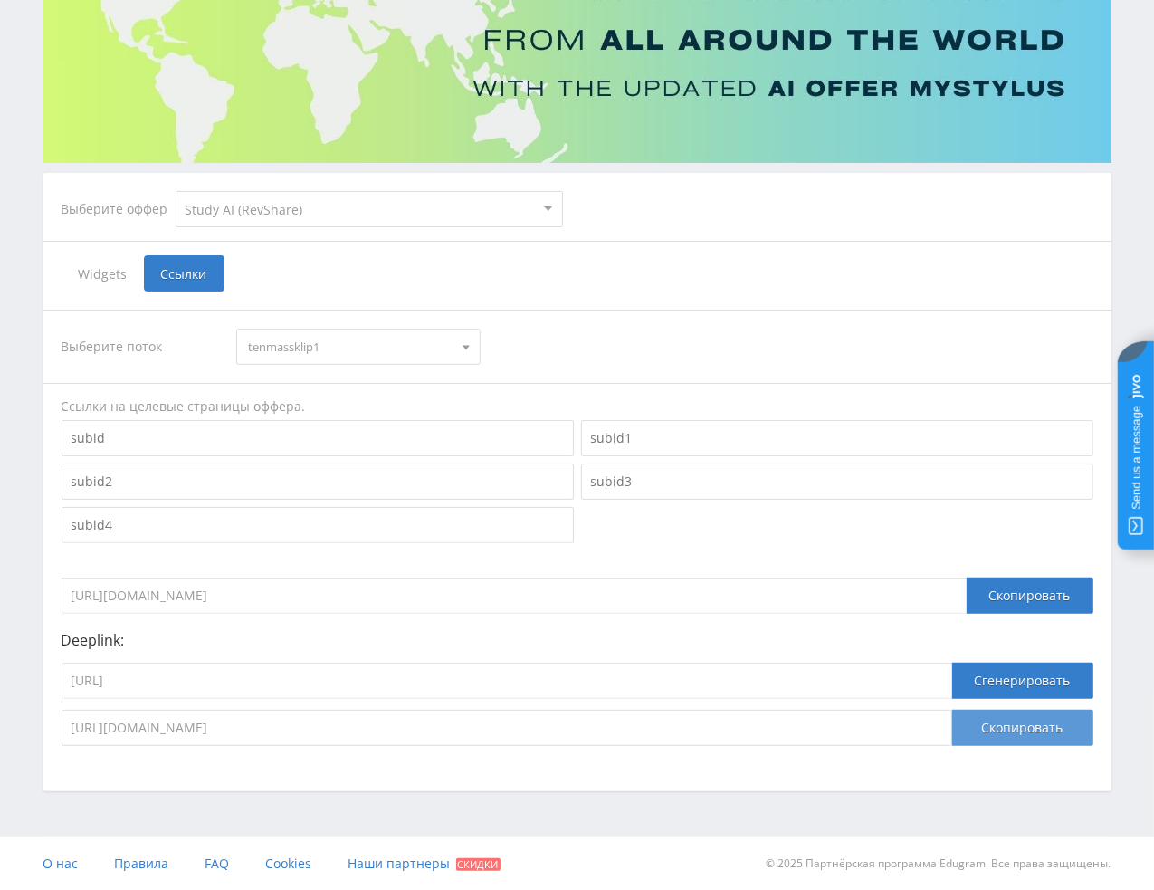
click at [996, 726] on button "Скопировать" at bounding box center [1022, 728] width 141 height 36
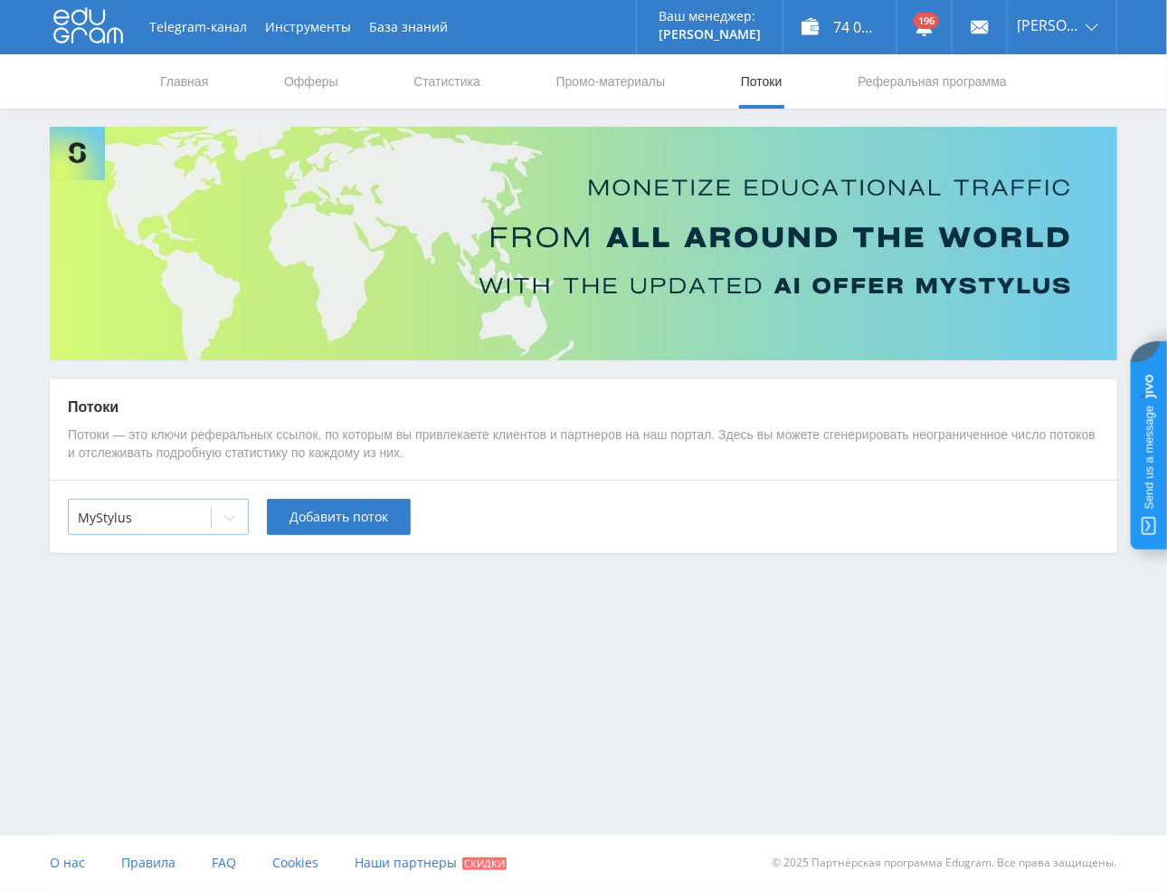
click at [194, 513] on div at bounding box center [140, 518] width 124 height 18
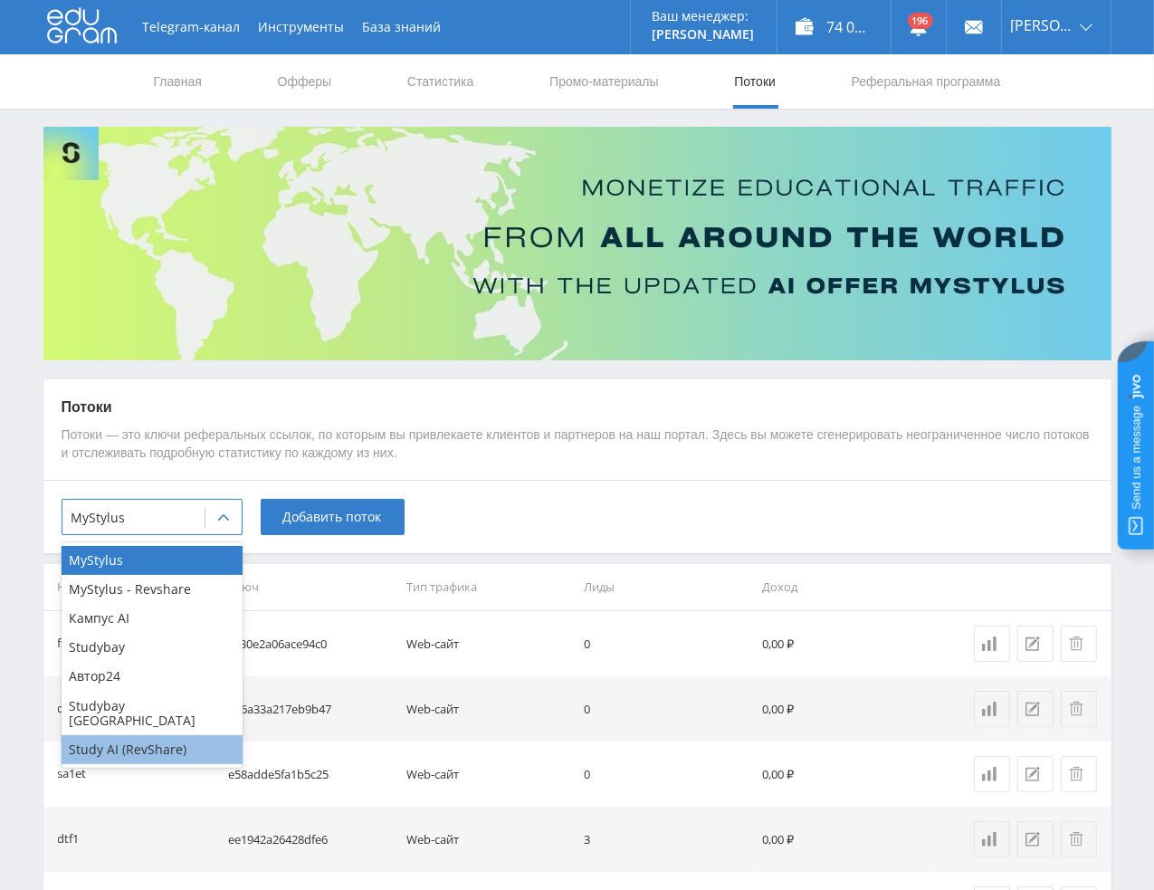
click at [134, 745] on div "Study AI (RevShare)" at bounding box center [152, 749] width 181 height 29
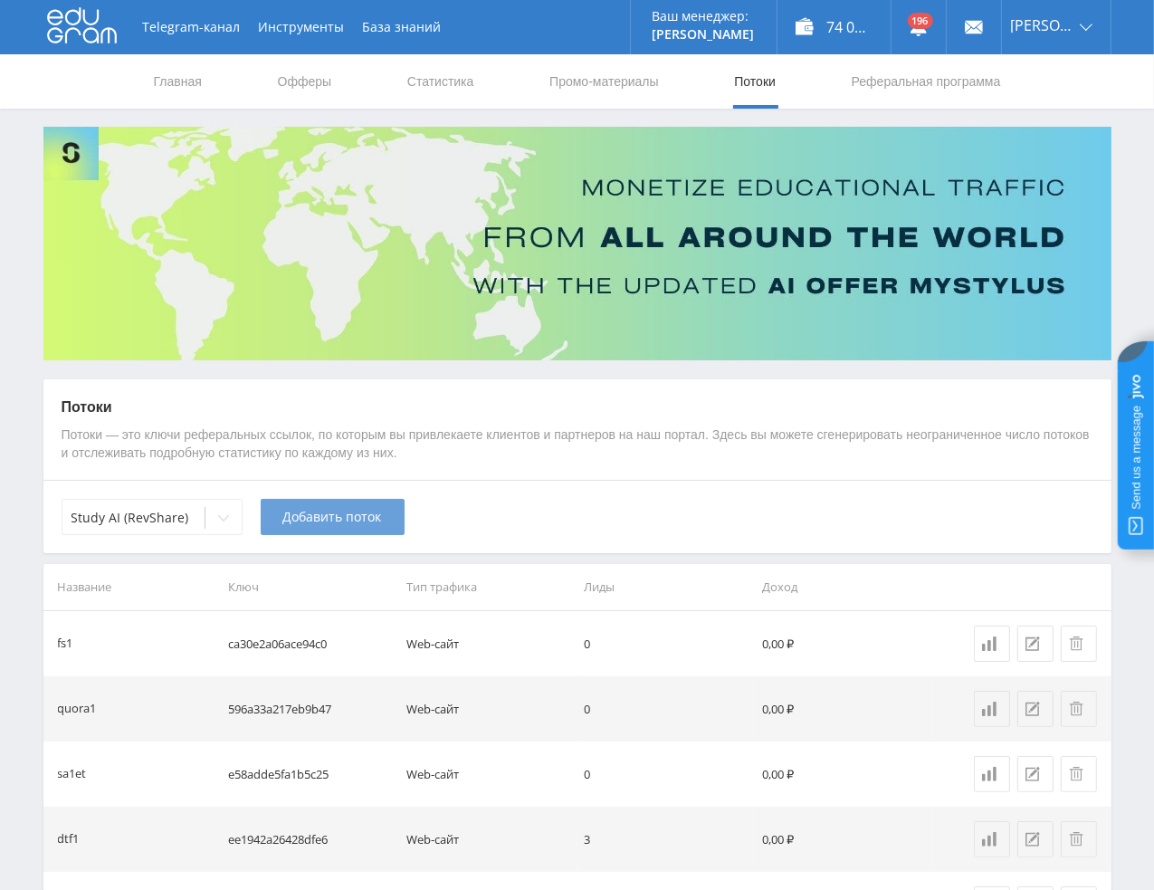
click at [361, 519] on span "Добавить поток" at bounding box center [332, 517] width 99 height 14
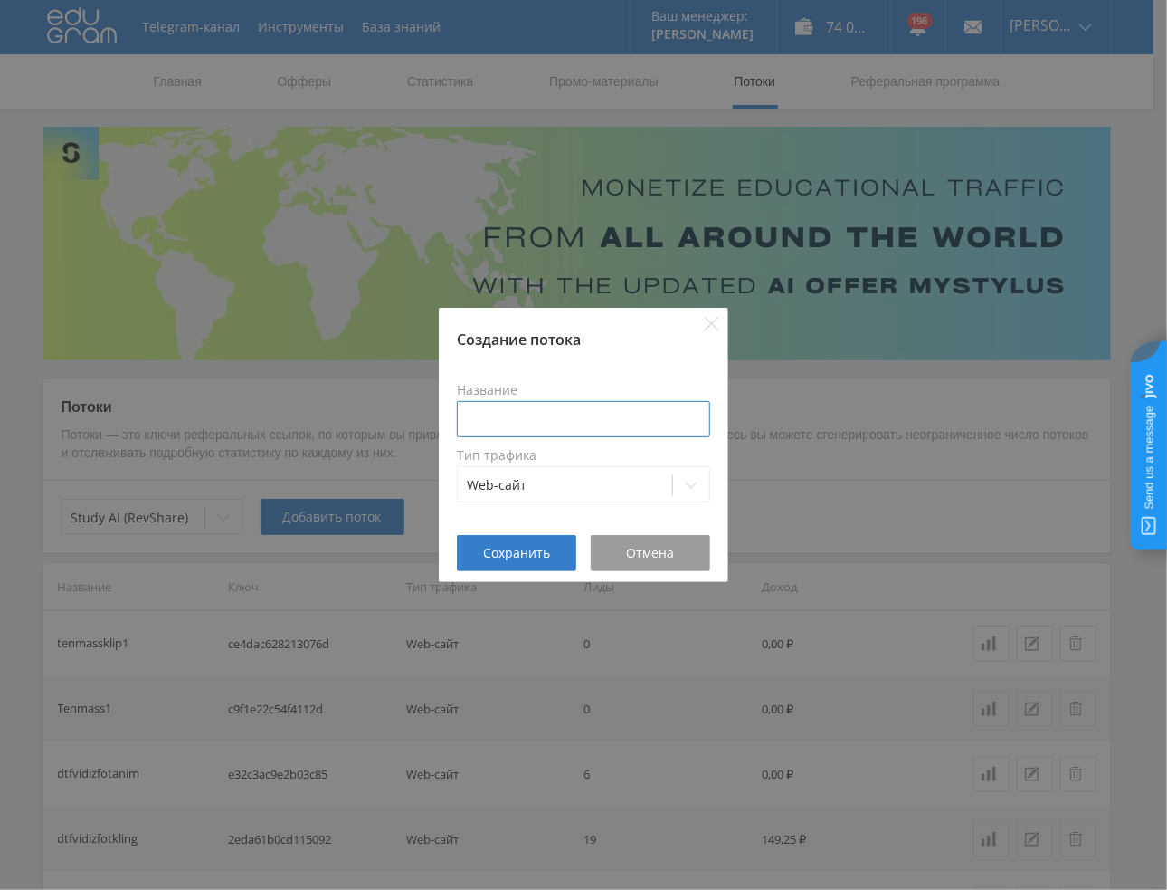
click at [513, 417] on input at bounding box center [583, 419] width 253 height 36
type input "tenprez2"
click at [528, 556] on span "Сохранить" at bounding box center [516, 553] width 67 height 14
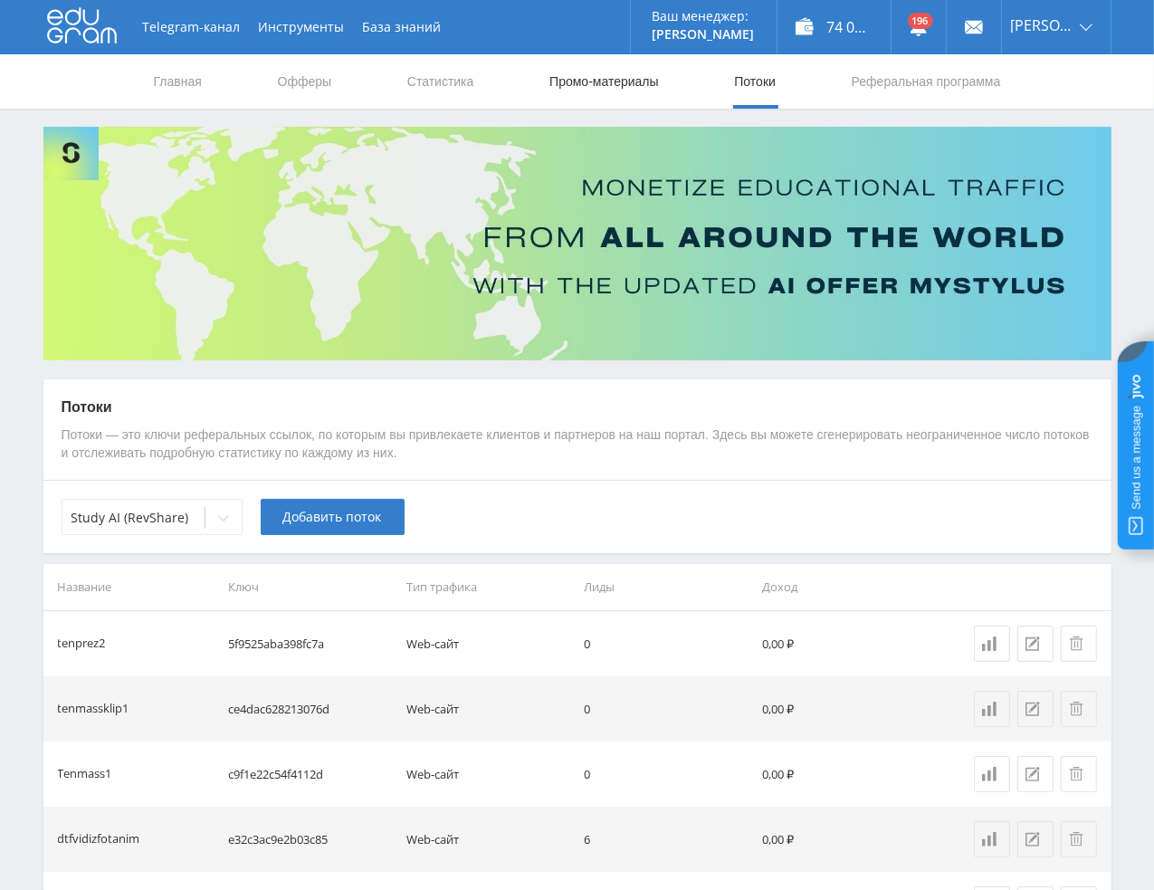
click at [620, 79] on link "Промо-материалы" at bounding box center [604, 81] width 112 height 54
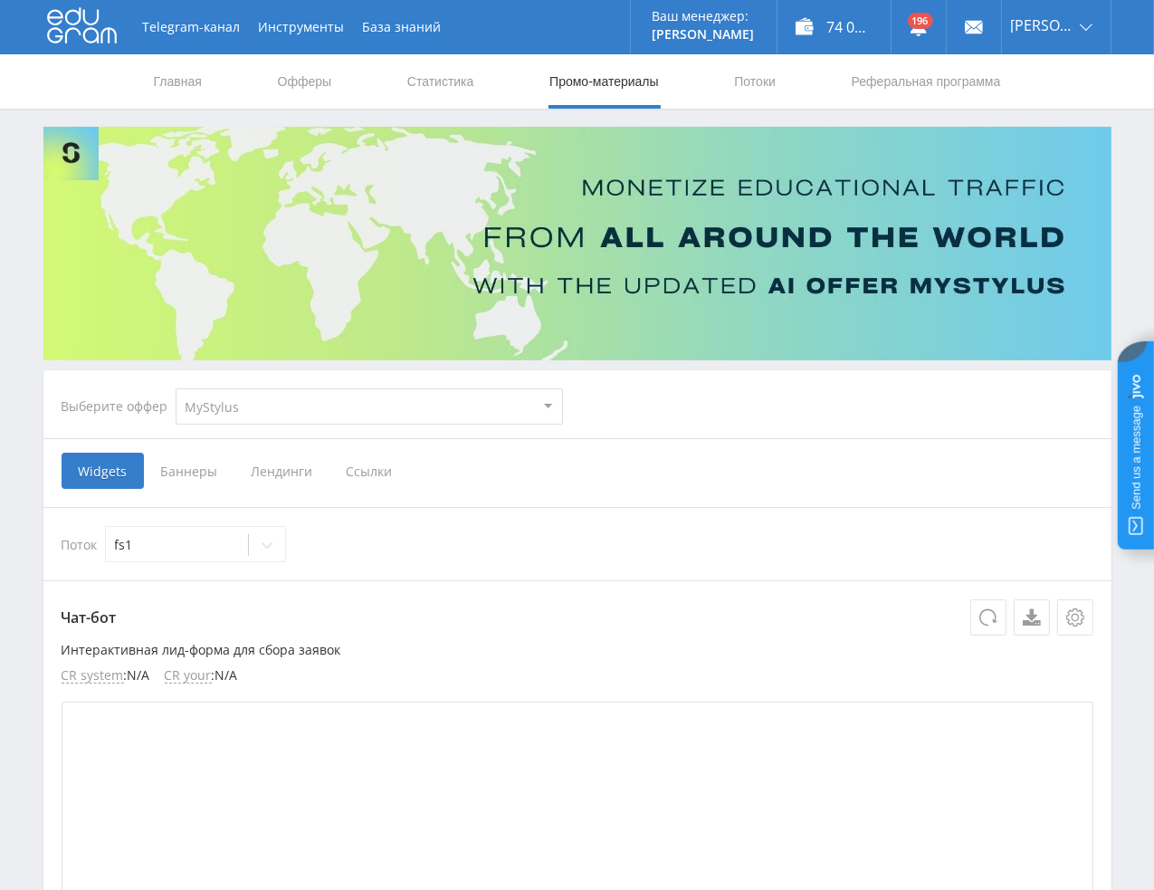
click at [276, 409] on select "MyStylus MyStylus - Revshare Кампус AI Studybay Автор24 Studybay [GEOGRAPHIC_DA…" at bounding box center [369, 406] width 387 height 36
select select "376"
click at [176, 388] on select "MyStylus MyStylus - Revshare Кампус AI Studybay Автор24 Studybay [GEOGRAPHIC_DA…" at bounding box center [369, 406] width 387 height 36
select select "376"
click at [187, 471] on span "Ссылки" at bounding box center [184, 471] width 81 height 36
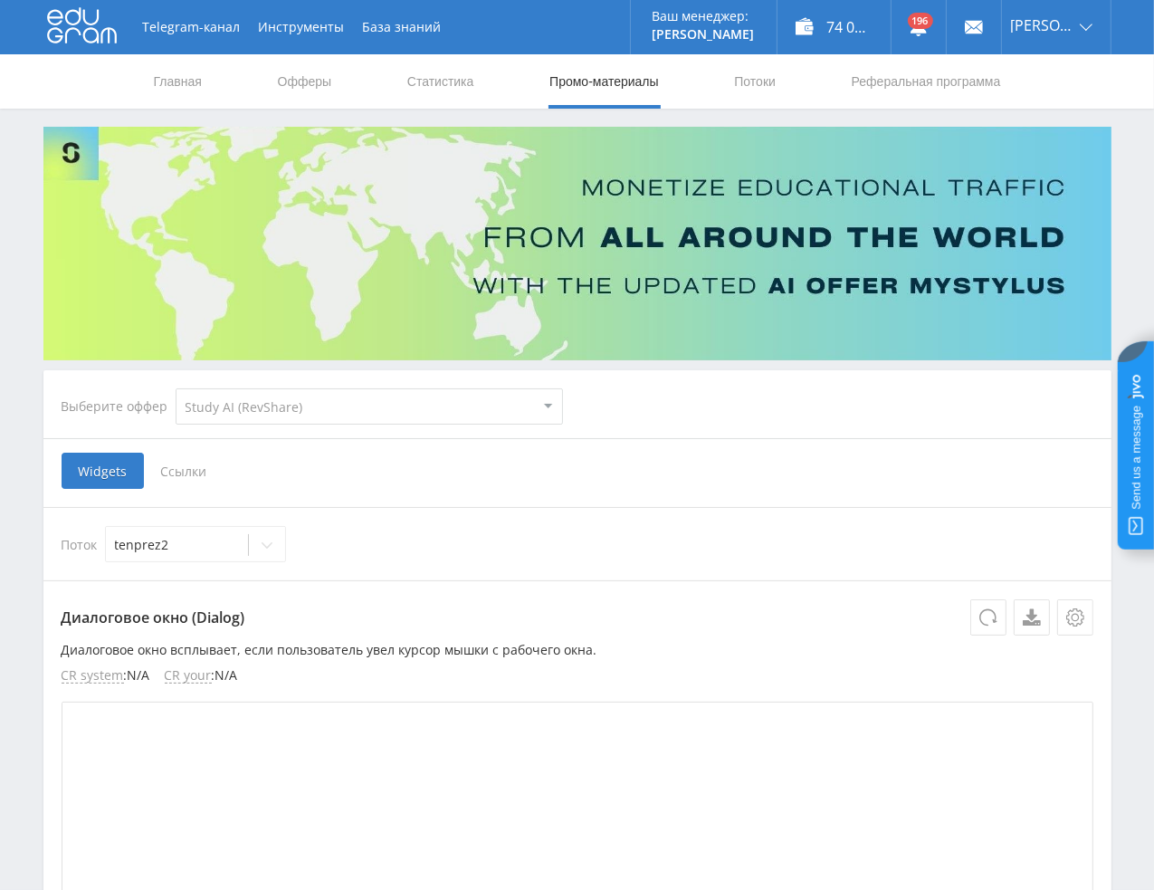
click at [0, 0] on input "Ссылки" at bounding box center [0, 0] width 0 height 0
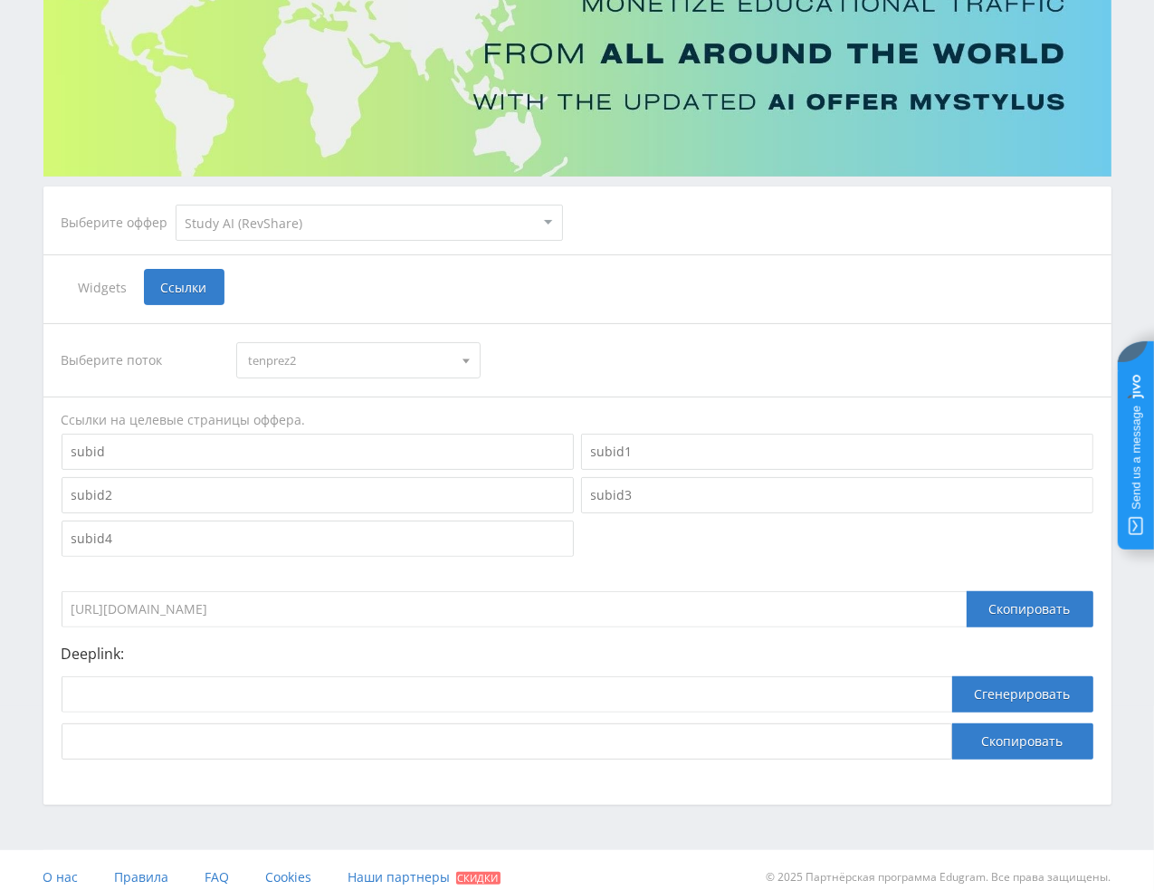
scroll to position [197, 0]
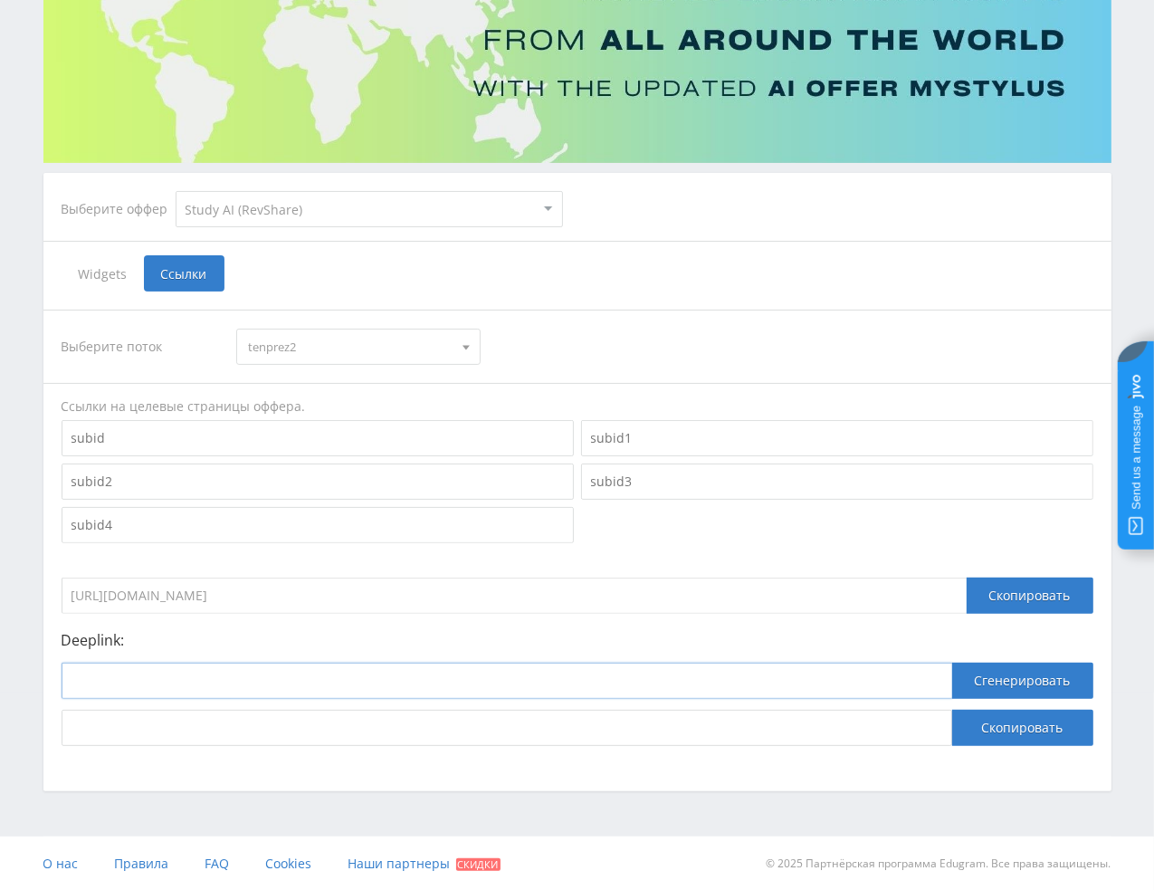
click at [212, 691] on input at bounding box center [507, 680] width 891 height 36
paste input "[URL]"
type input "[URL]"
click at [978, 680] on button "Сгенерировать" at bounding box center [1022, 680] width 141 height 36
click at [998, 729] on button "Скопировать" at bounding box center [1022, 728] width 141 height 36
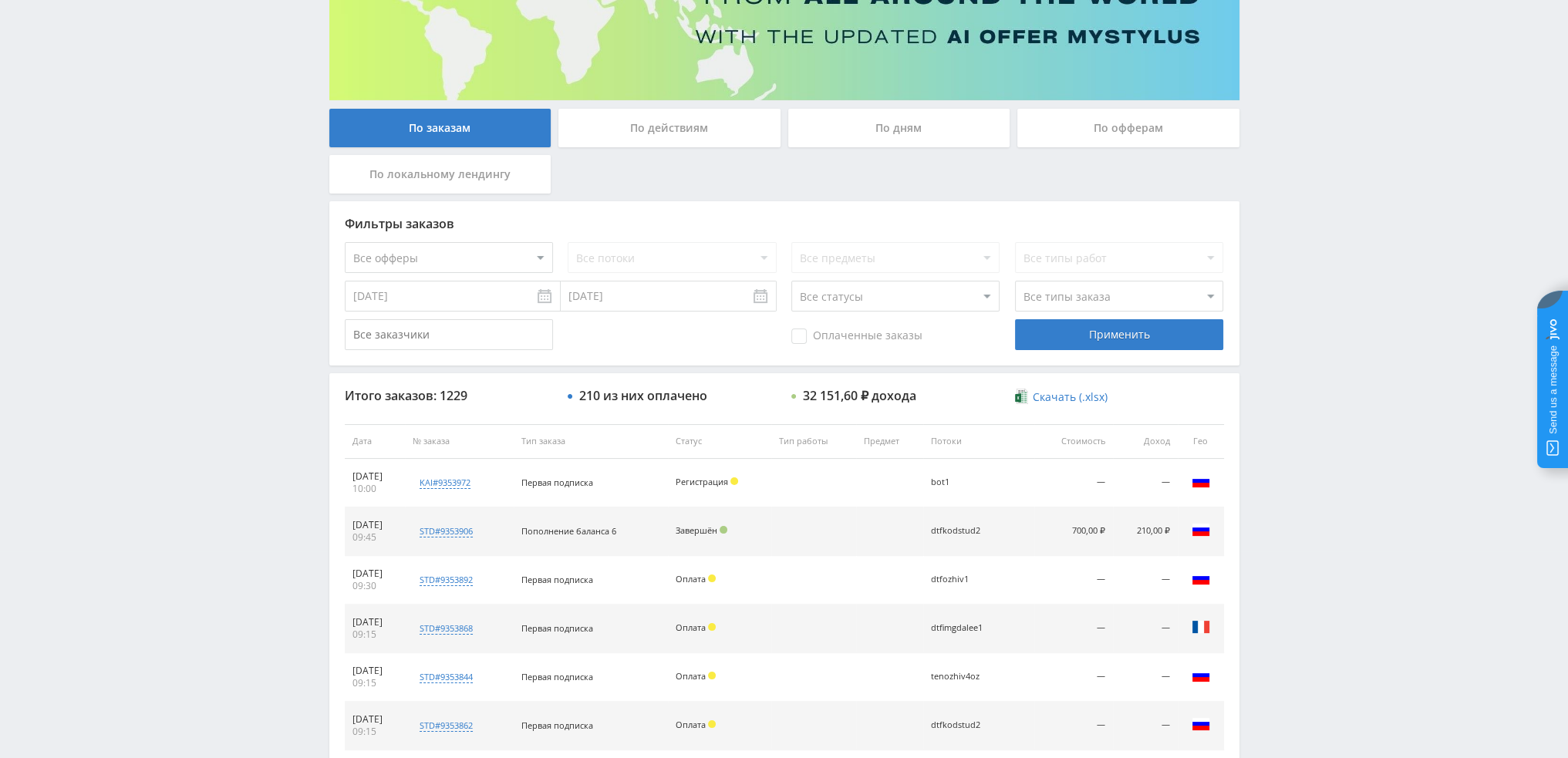
scroll to position [148, 0]
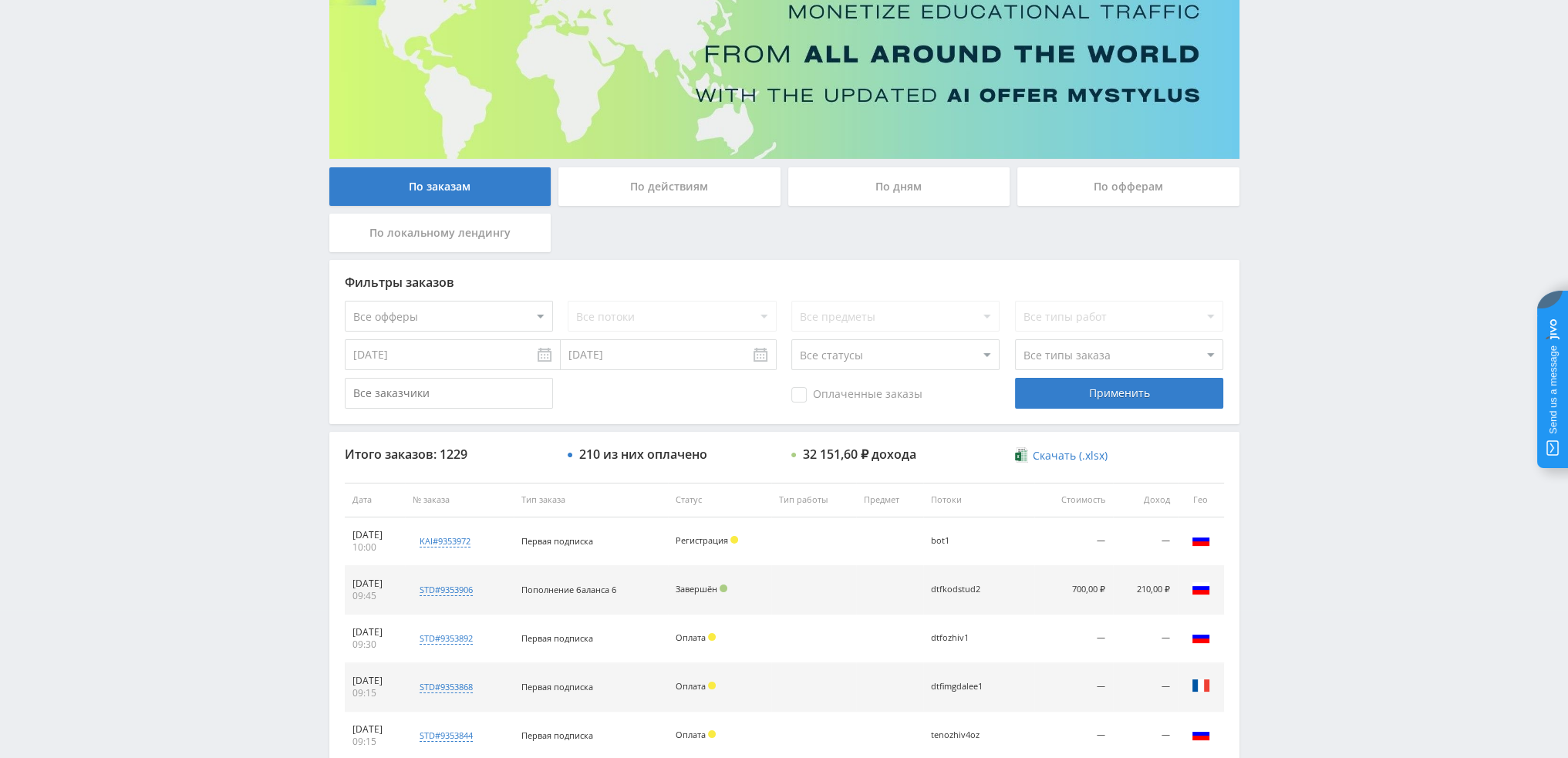
click at [890, 189] on div "По дням" at bounding box center [899, 186] width 222 height 38
click at [0, 0] on input "По дням" at bounding box center [0, 0] width 0 height 0
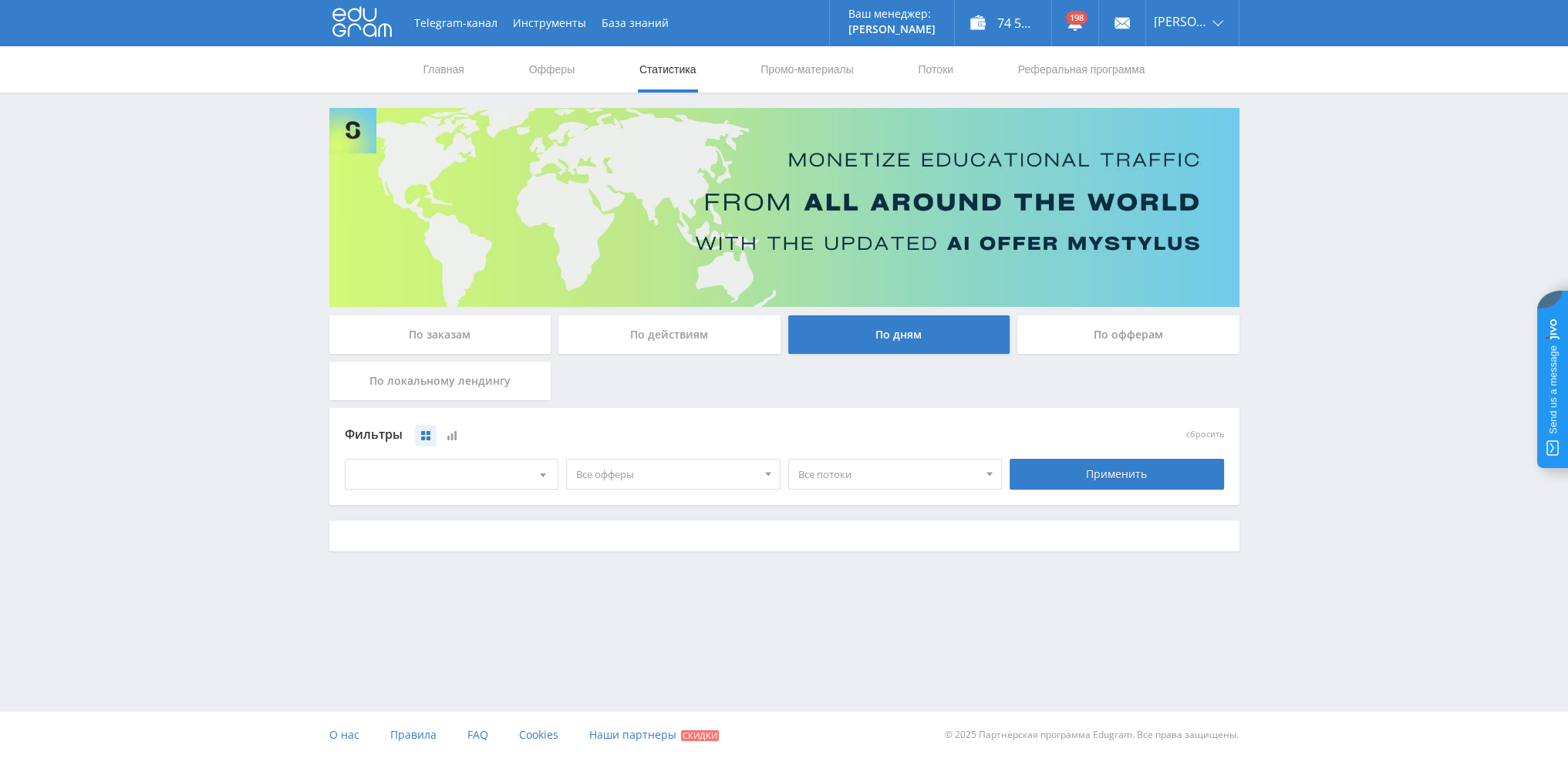
scroll to position [0, 0]
